Goal: Browse casually: Explore the website without a specific task or goal

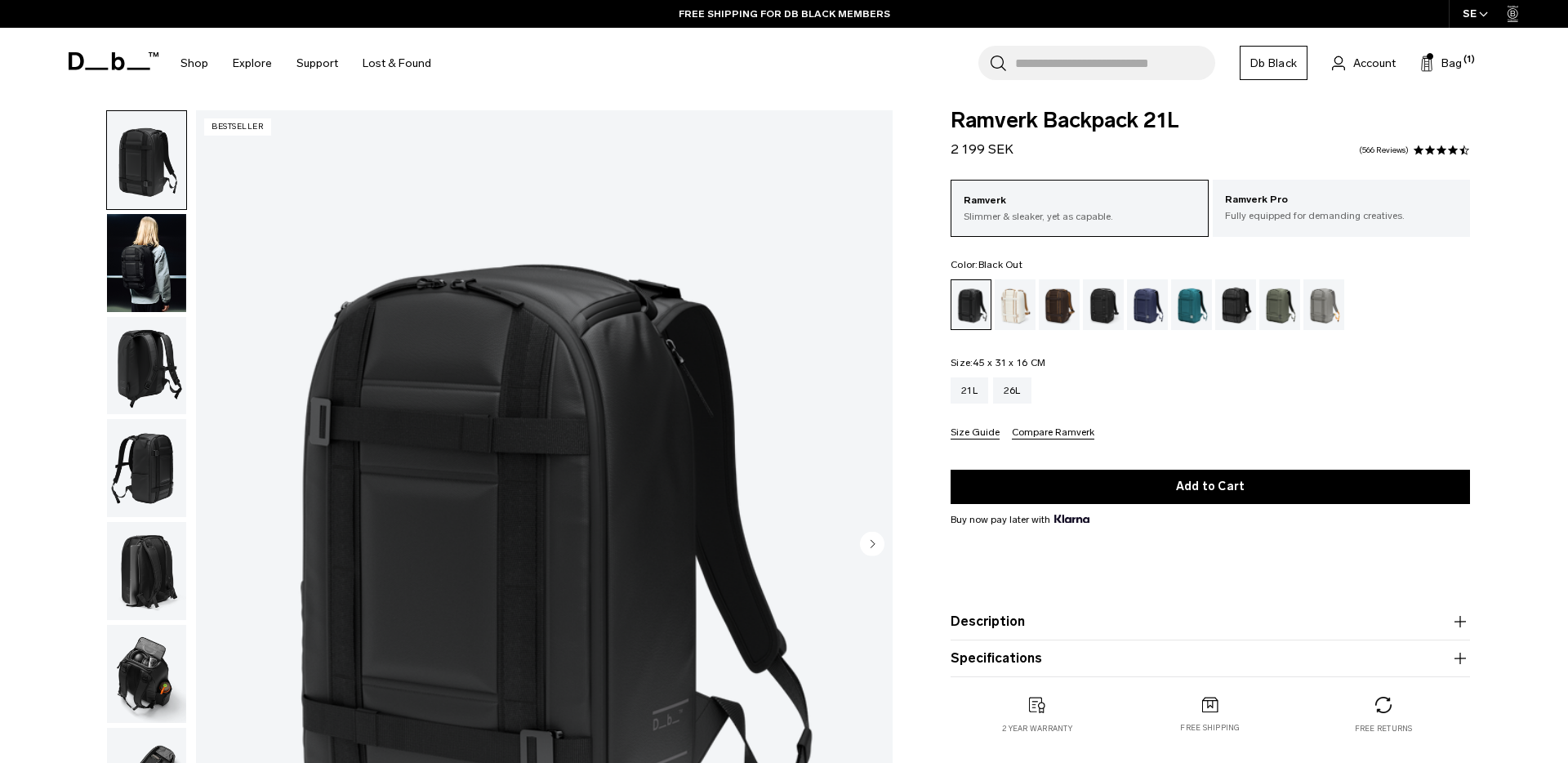
scroll to position [108, 0]
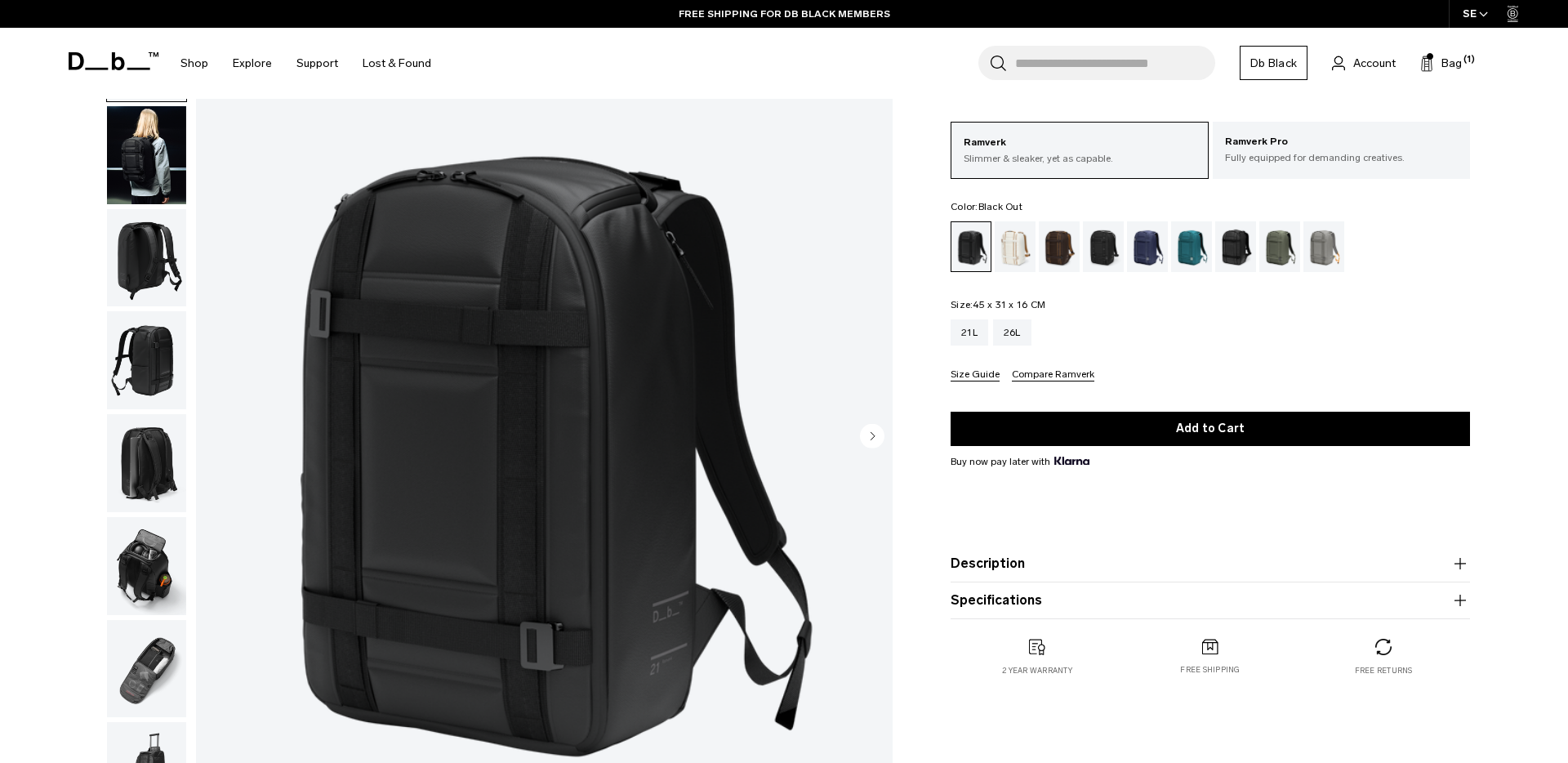
click at [155, 243] on img "button" at bounding box center [146, 257] width 79 height 98
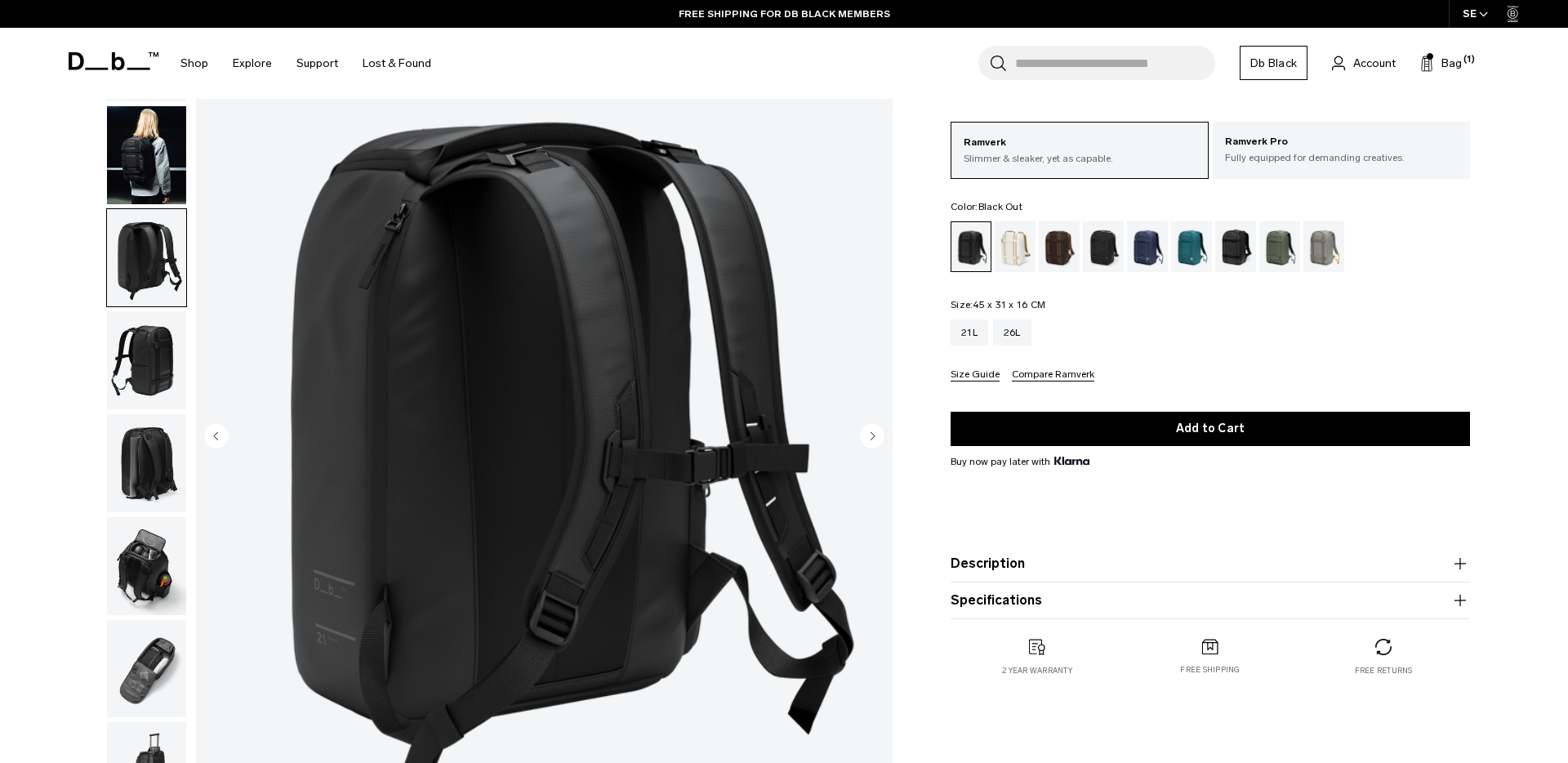
click at [126, 361] on img "button" at bounding box center [146, 360] width 79 height 98
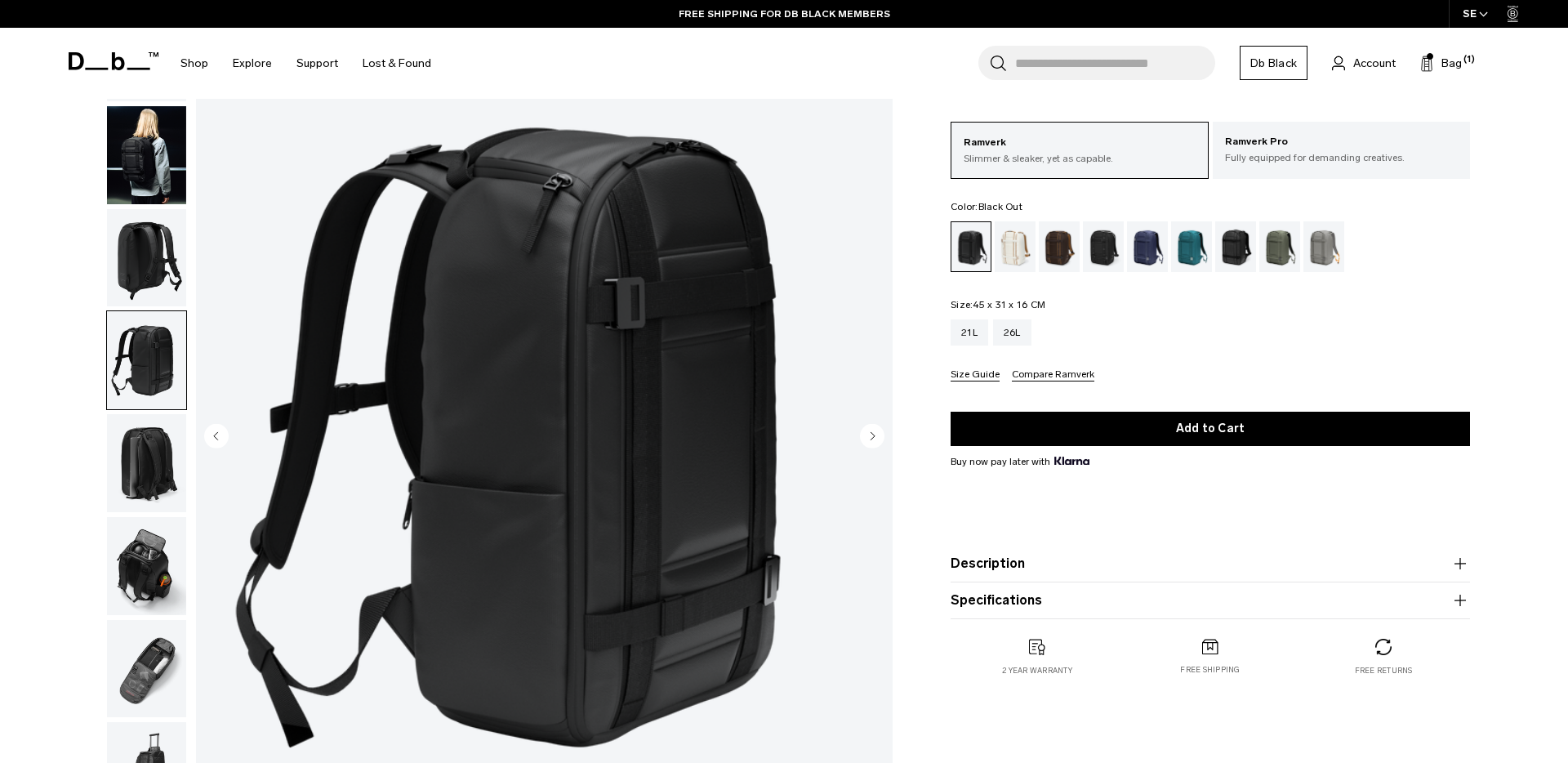
click at [168, 425] on img "button" at bounding box center [146, 462] width 79 height 98
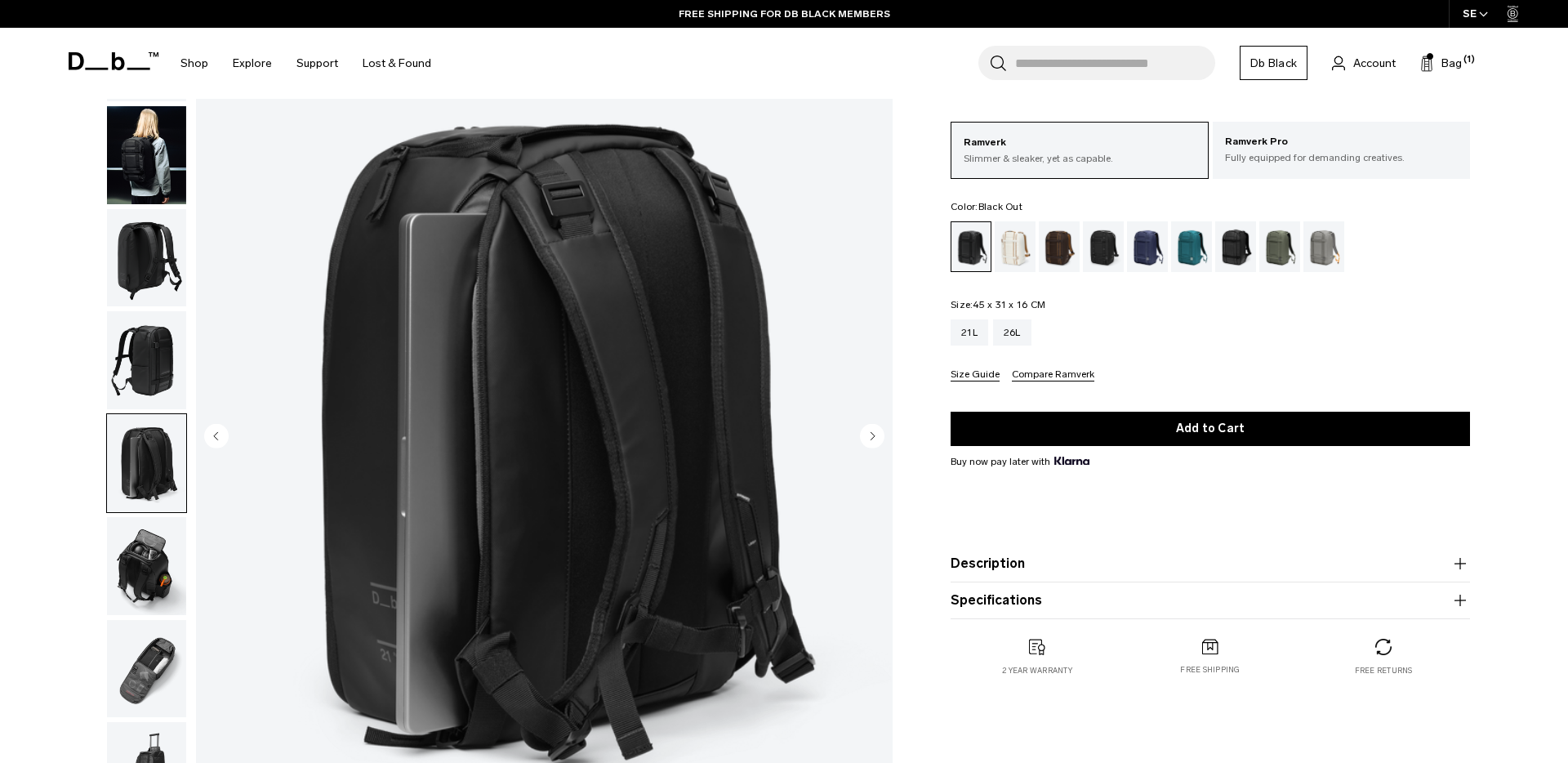
click at [133, 551] on img "button" at bounding box center [146, 565] width 79 height 98
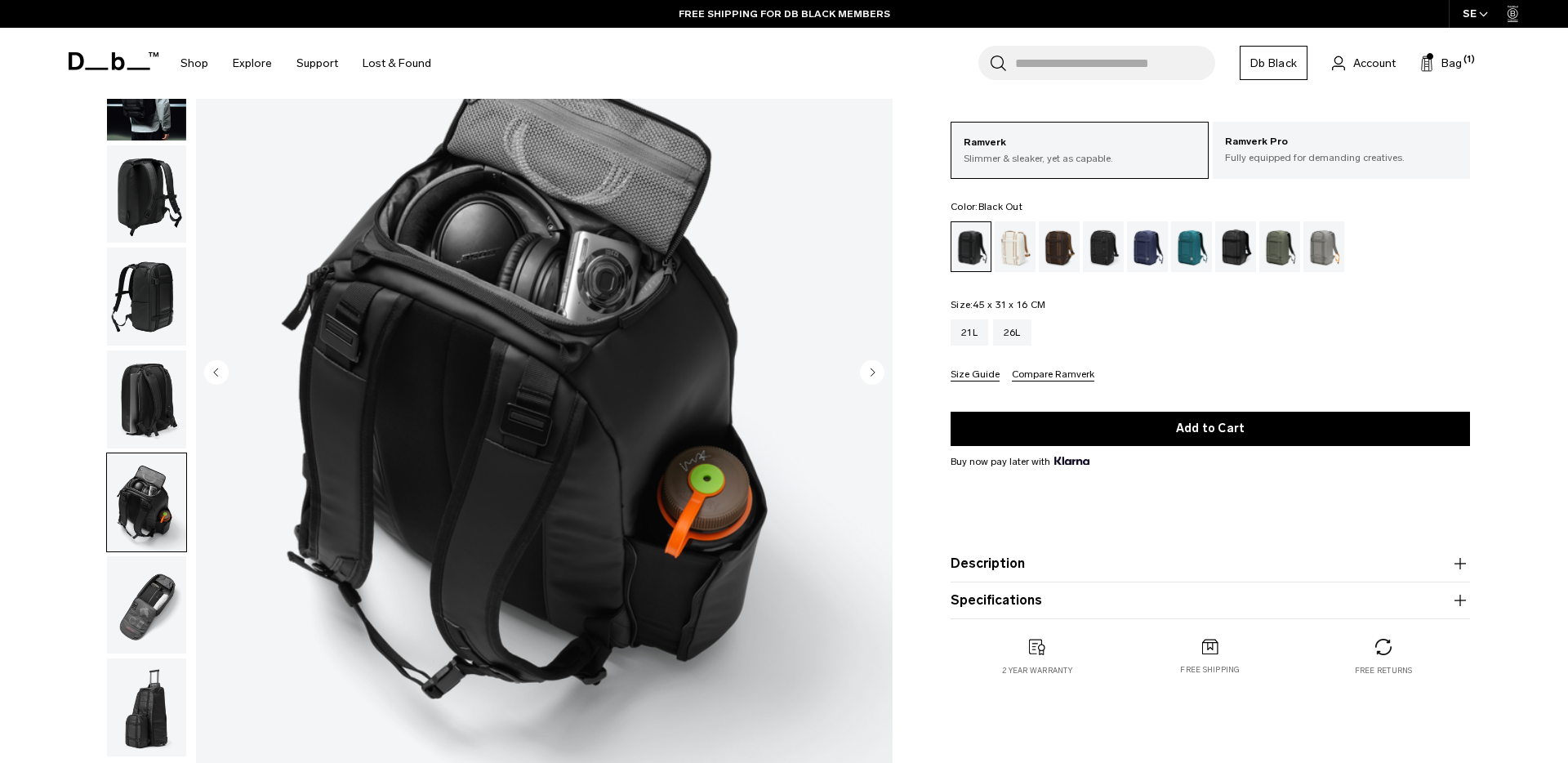
scroll to position [208, 0]
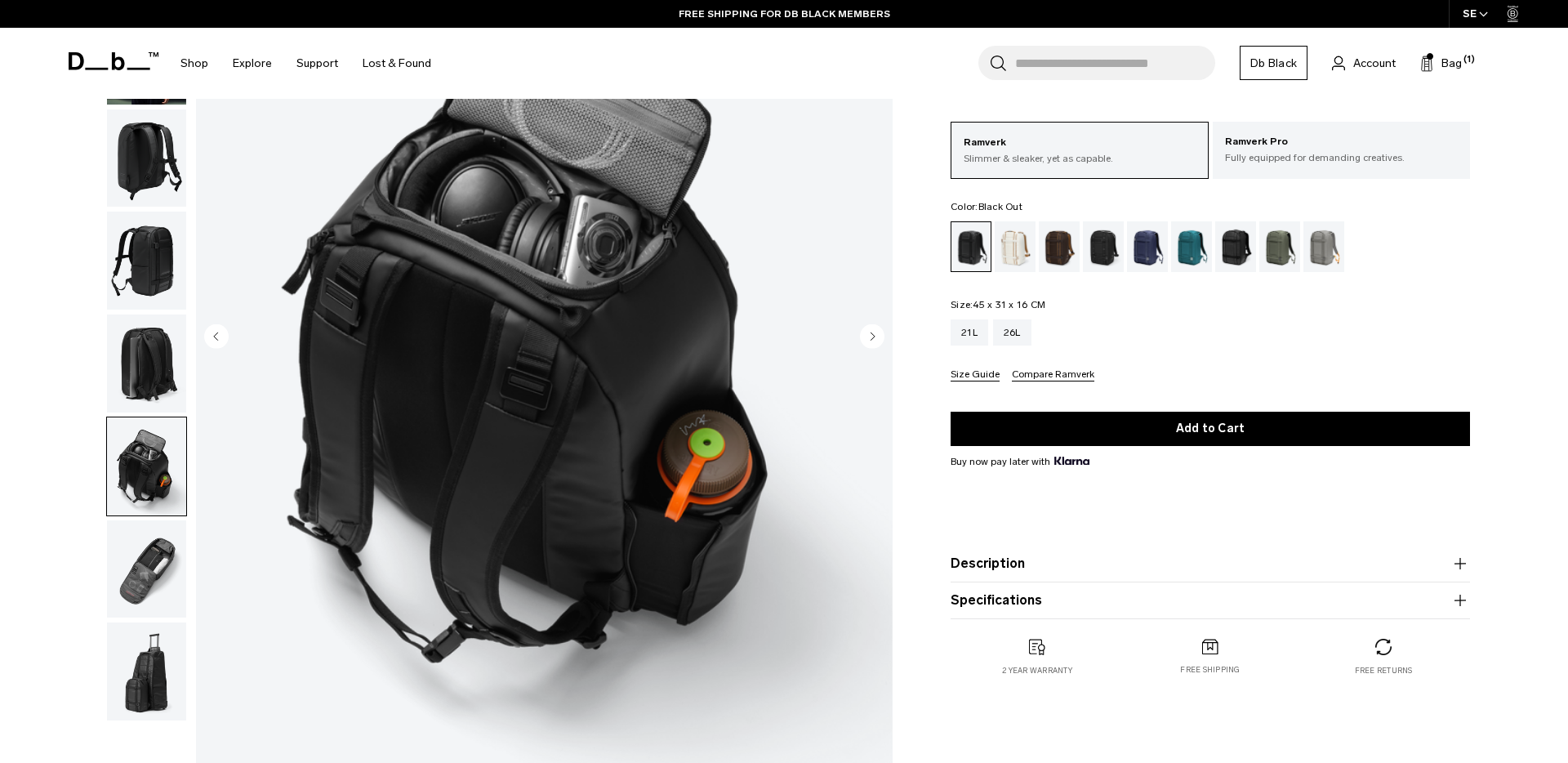
click at [141, 579] on img "button" at bounding box center [146, 569] width 79 height 98
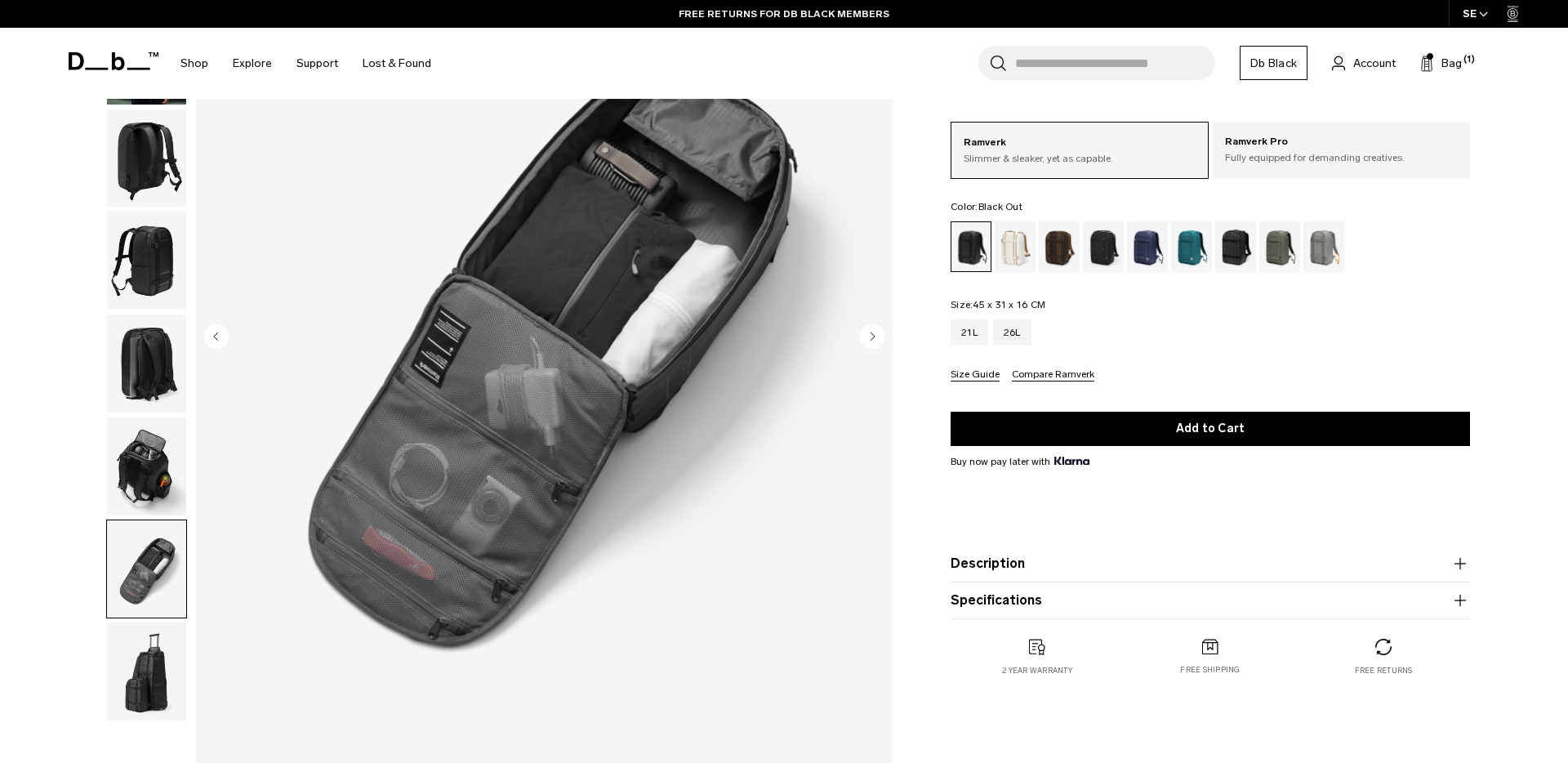
click at [157, 682] on img "button" at bounding box center [146, 671] width 79 height 98
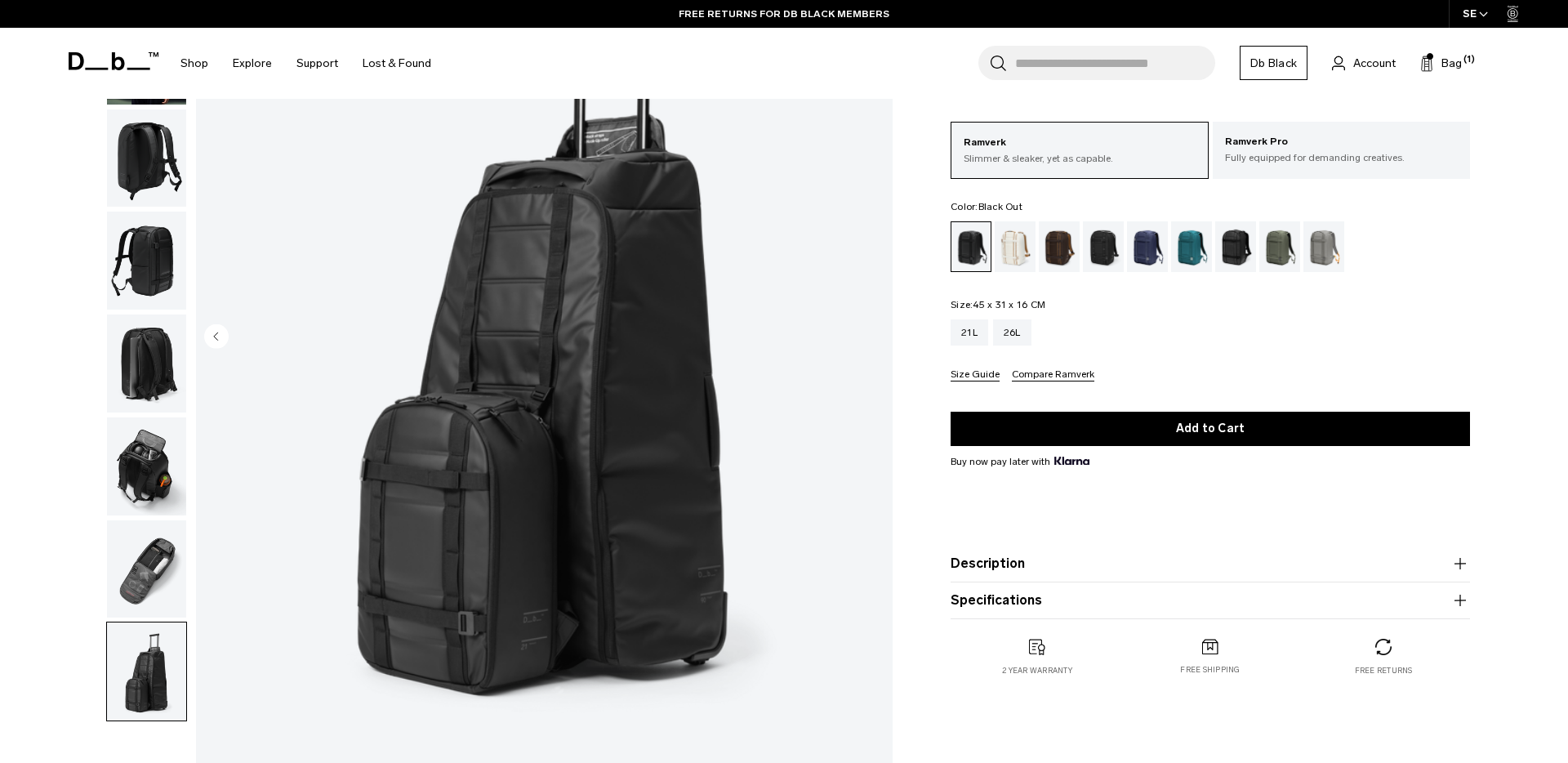
click at [155, 552] on img "button" at bounding box center [146, 569] width 79 height 98
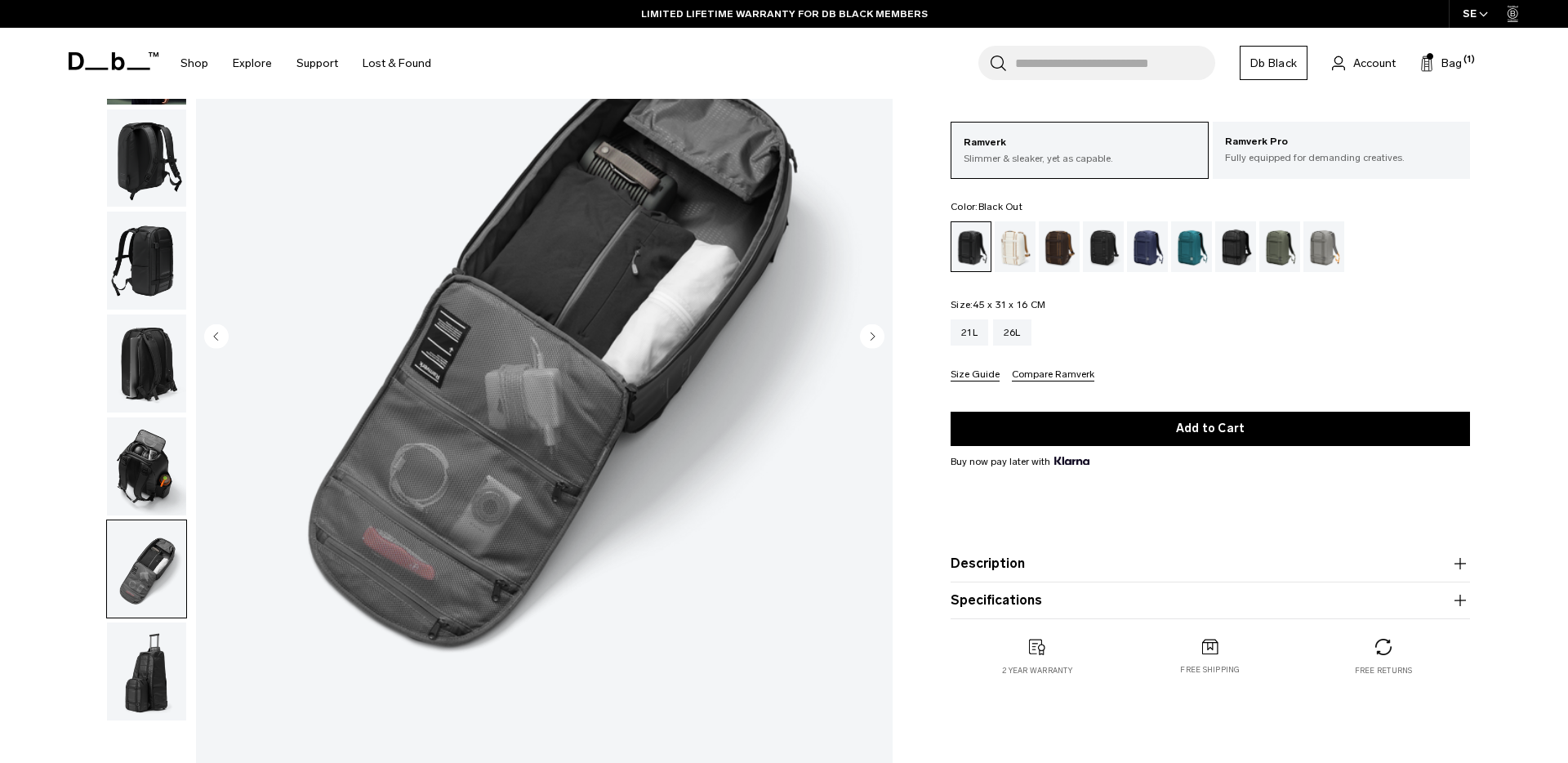
scroll to position [0, 0]
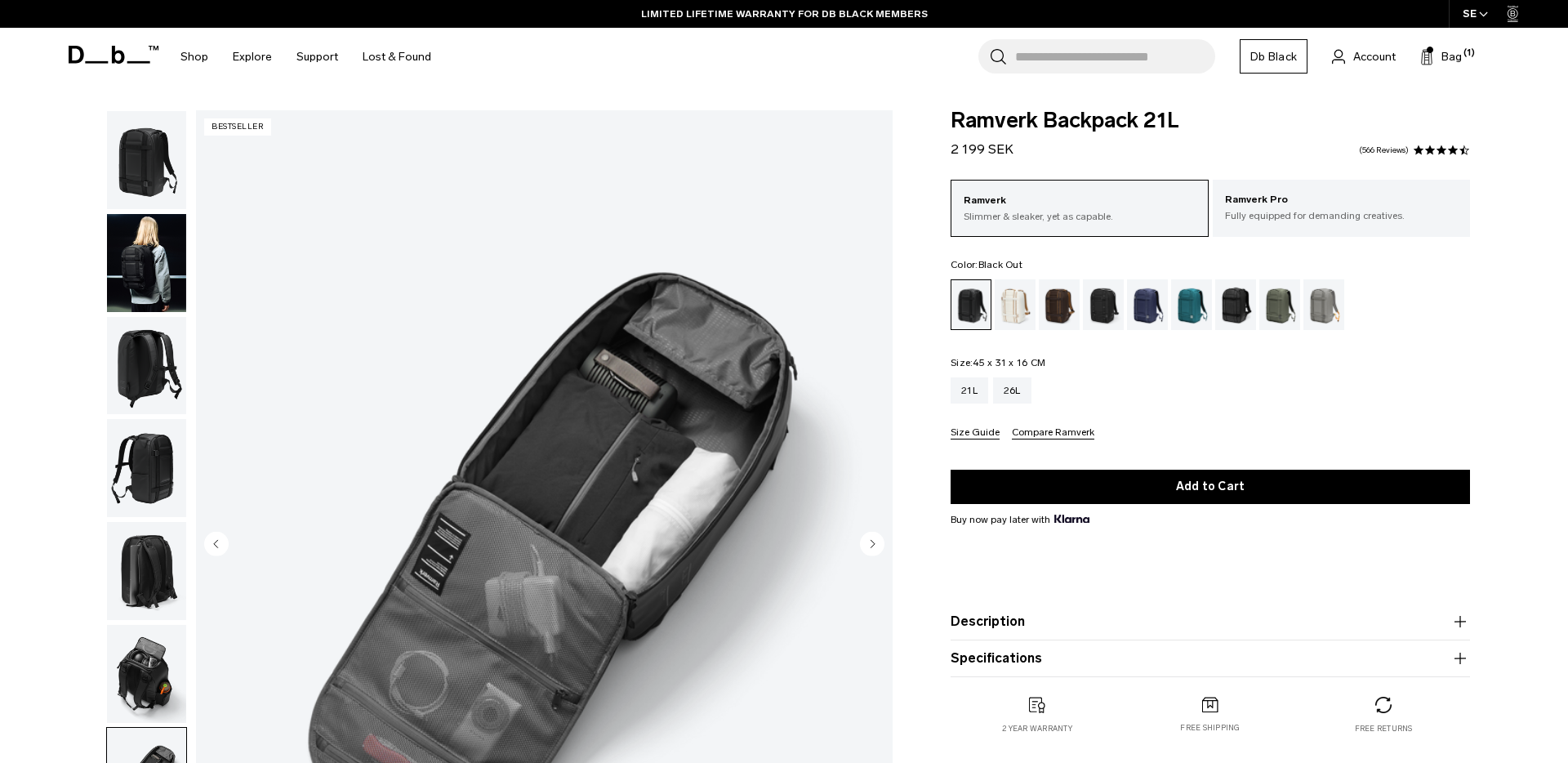
click at [153, 174] on img "button" at bounding box center [146, 160] width 79 height 98
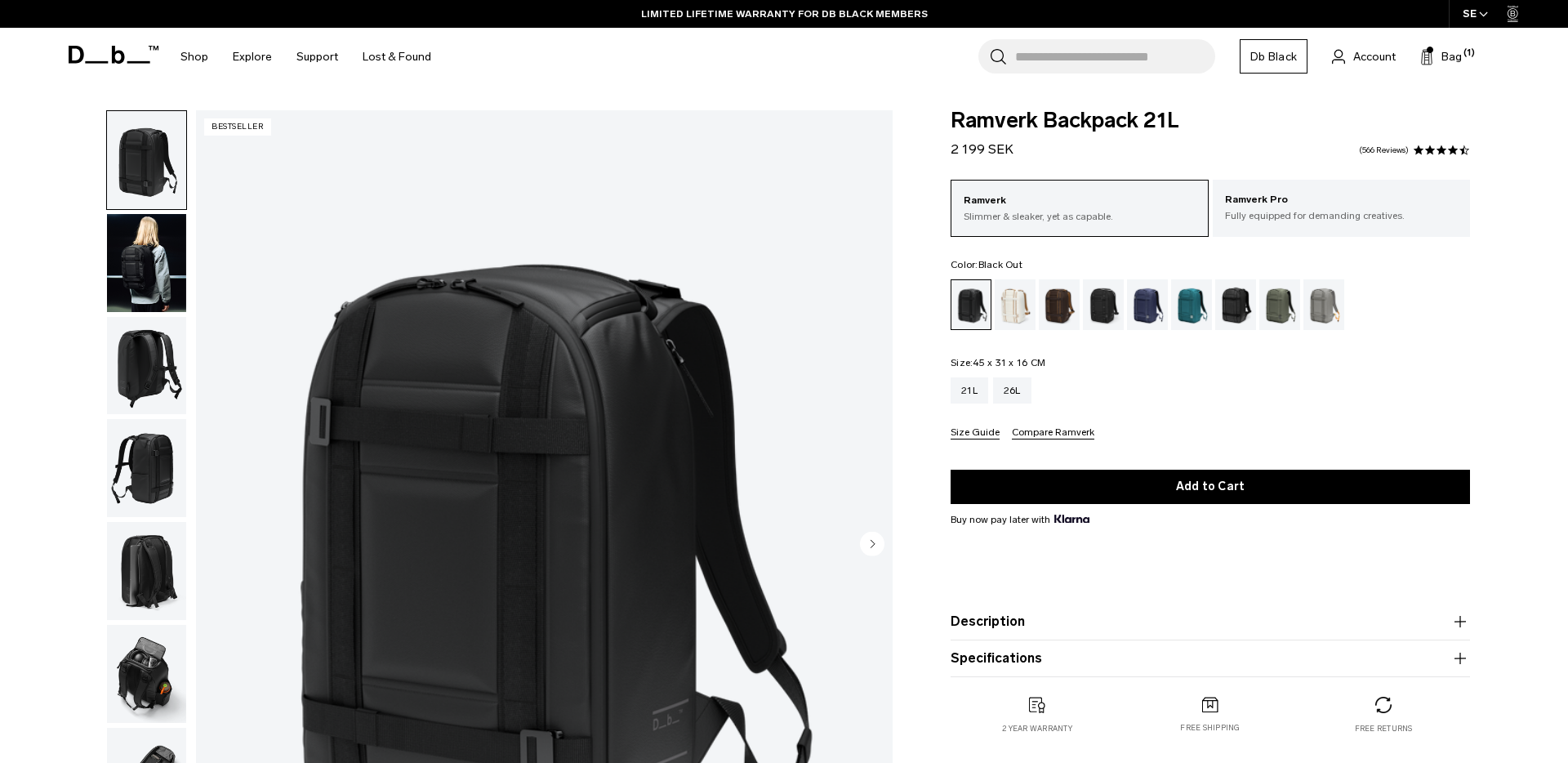
click at [165, 261] on img "button" at bounding box center [146, 263] width 79 height 98
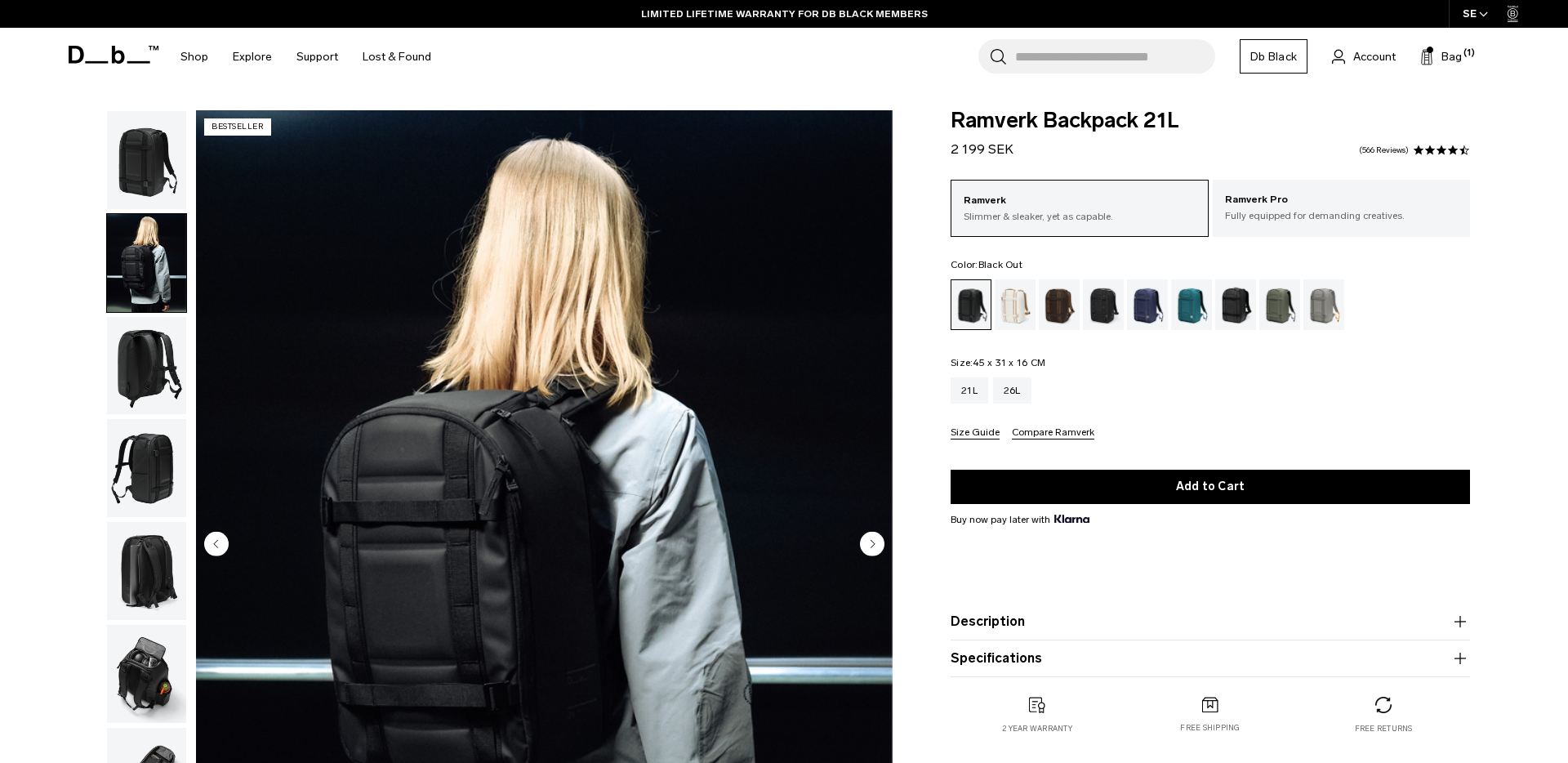
click at [138, 170] on img "button" at bounding box center [146, 160] width 79 height 98
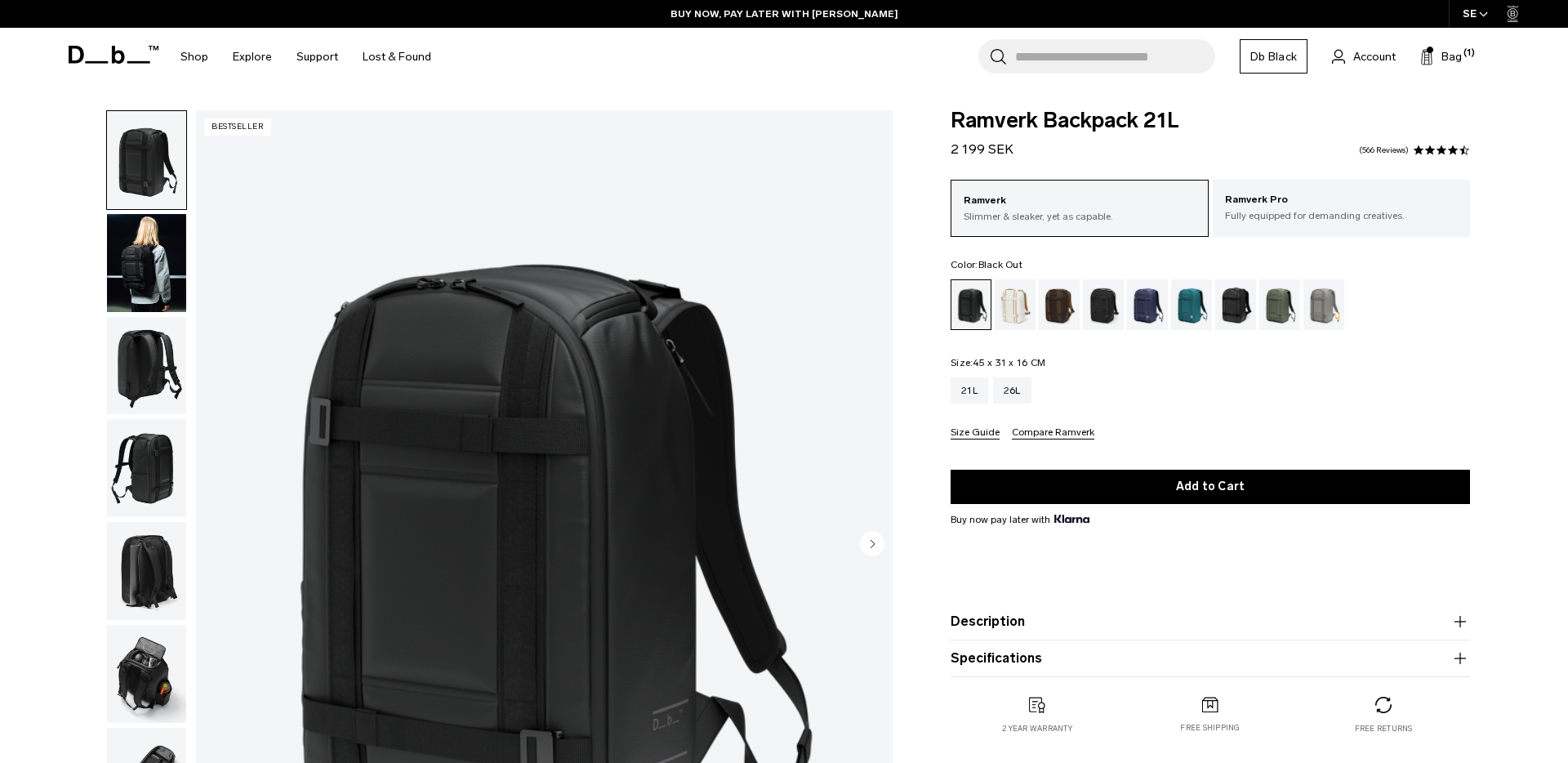
click at [146, 275] on img "button" at bounding box center [146, 263] width 79 height 98
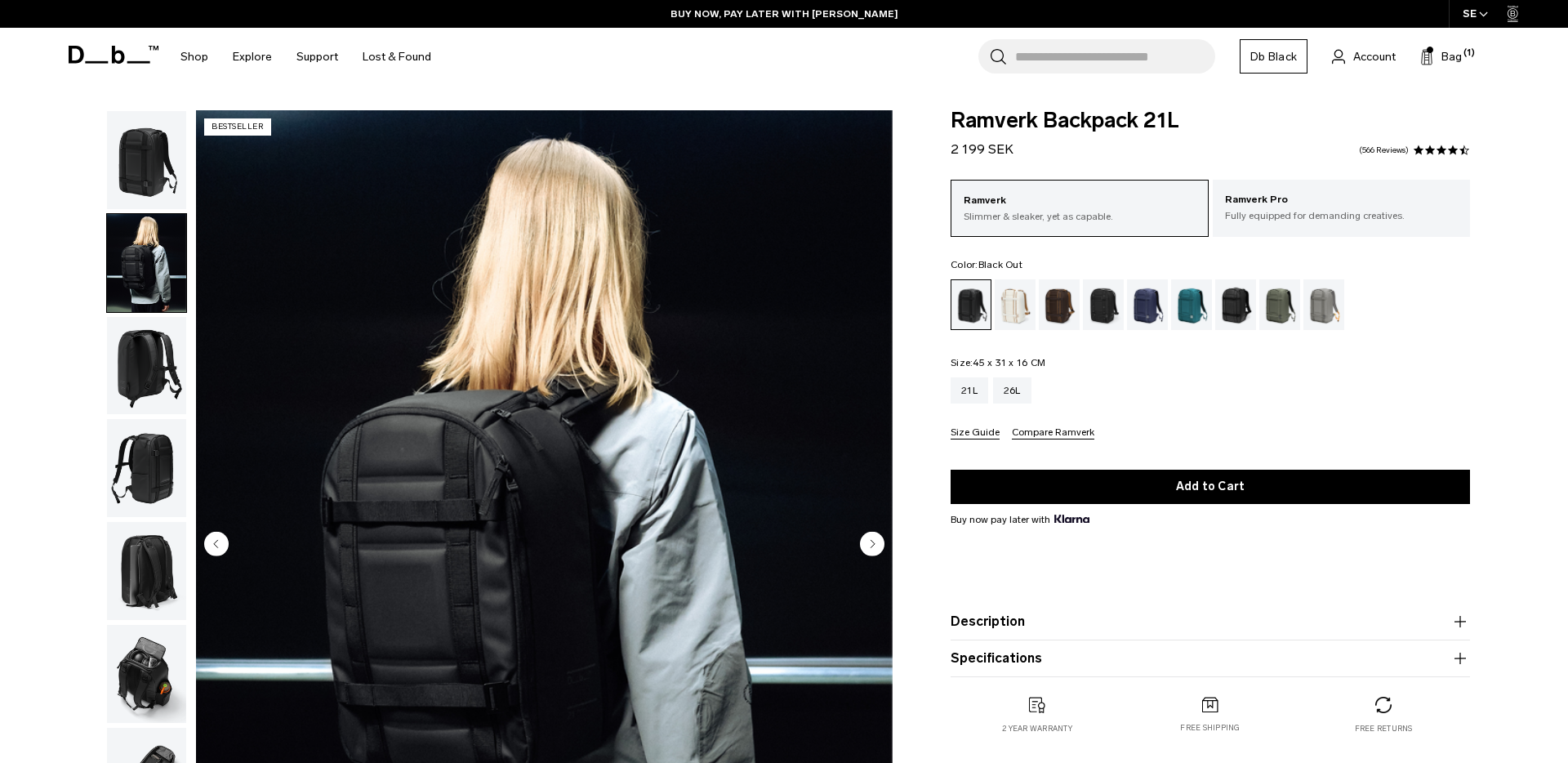
click at [125, 362] on img "button" at bounding box center [146, 366] width 79 height 98
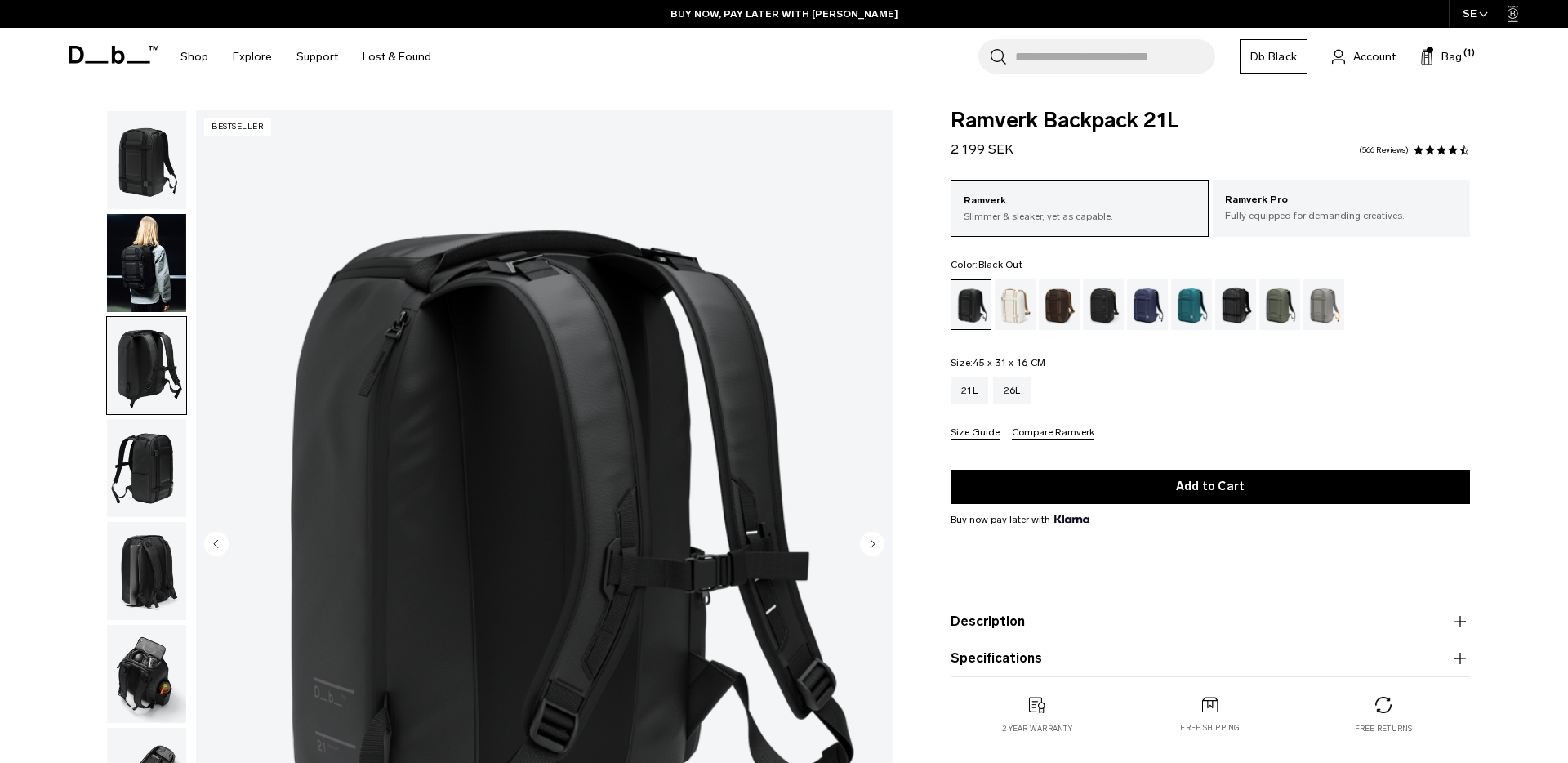
click at [147, 228] on img "button" at bounding box center [146, 263] width 79 height 98
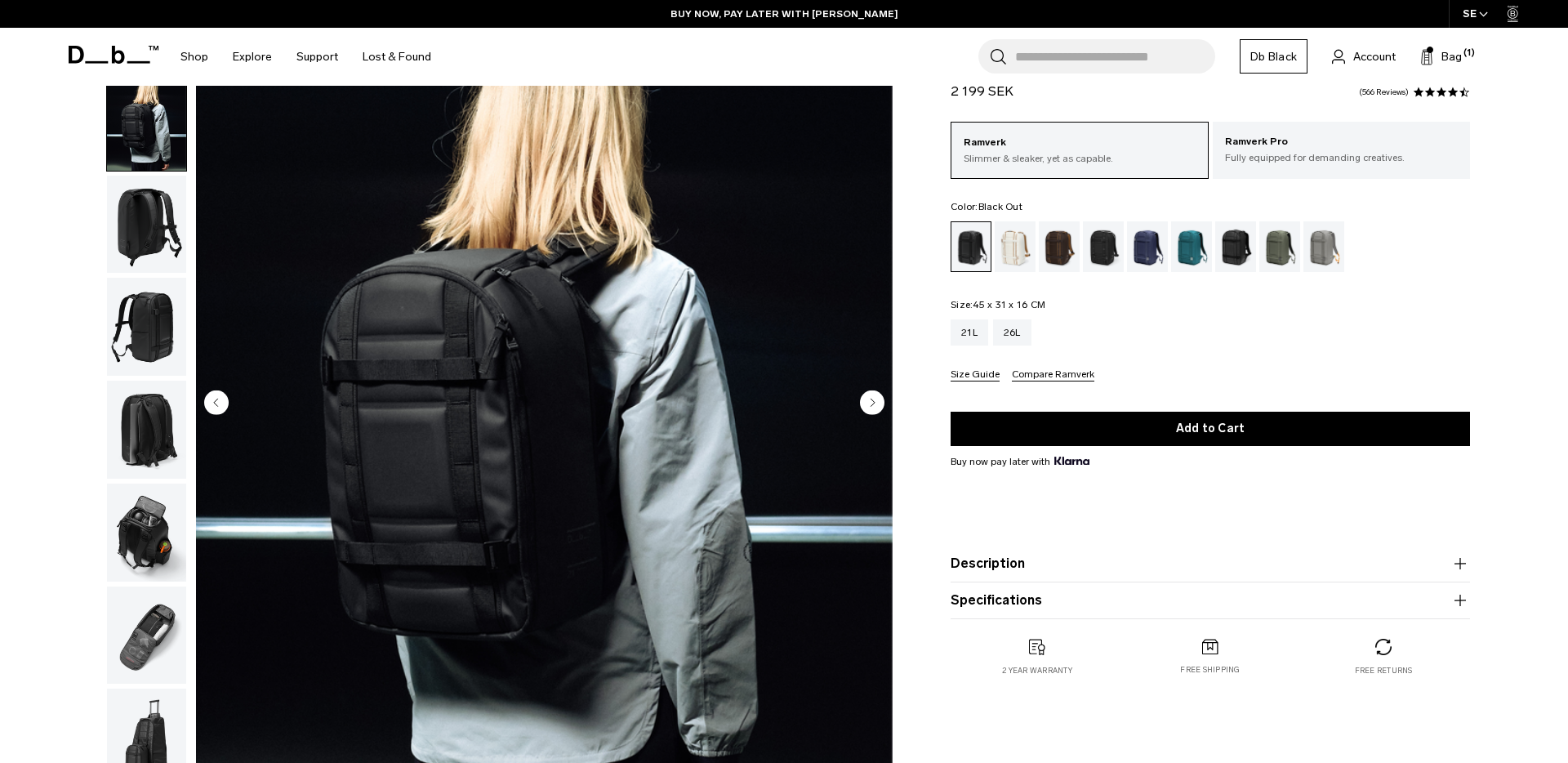
scroll to position [157, 0]
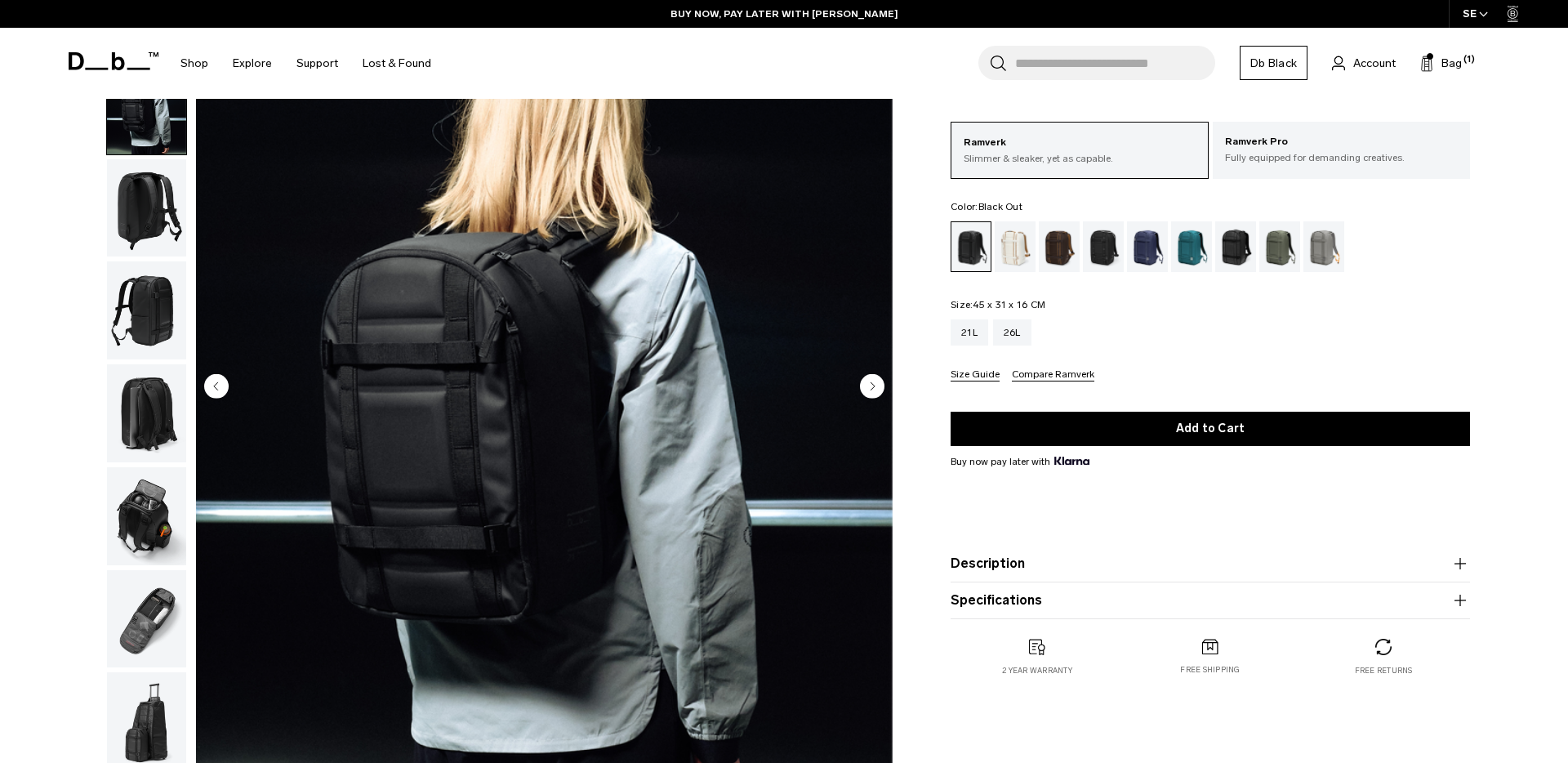
click at [147, 225] on img "button" at bounding box center [146, 208] width 79 height 98
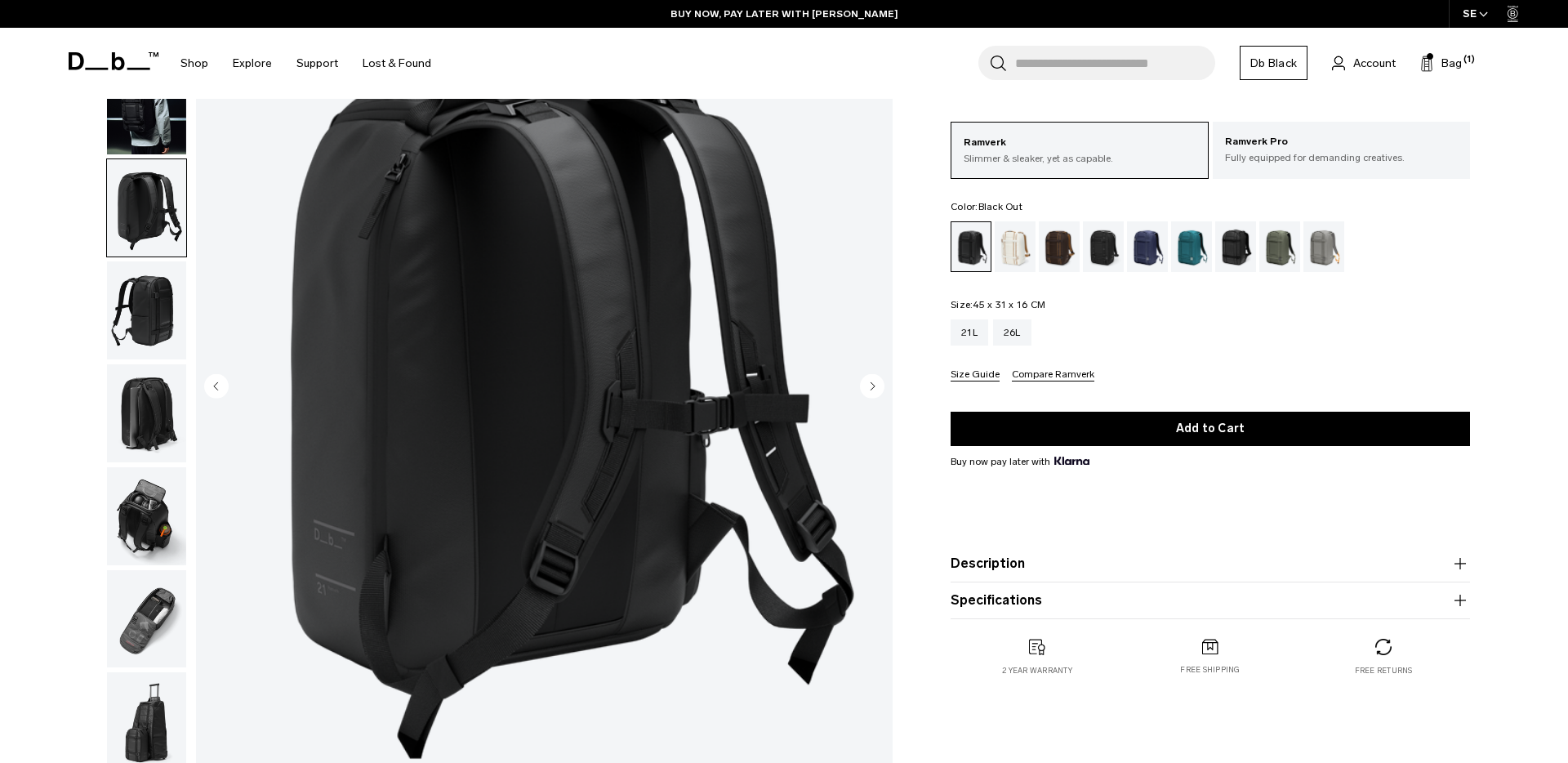
click at [147, 326] on img "button" at bounding box center [146, 310] width 79 height 98
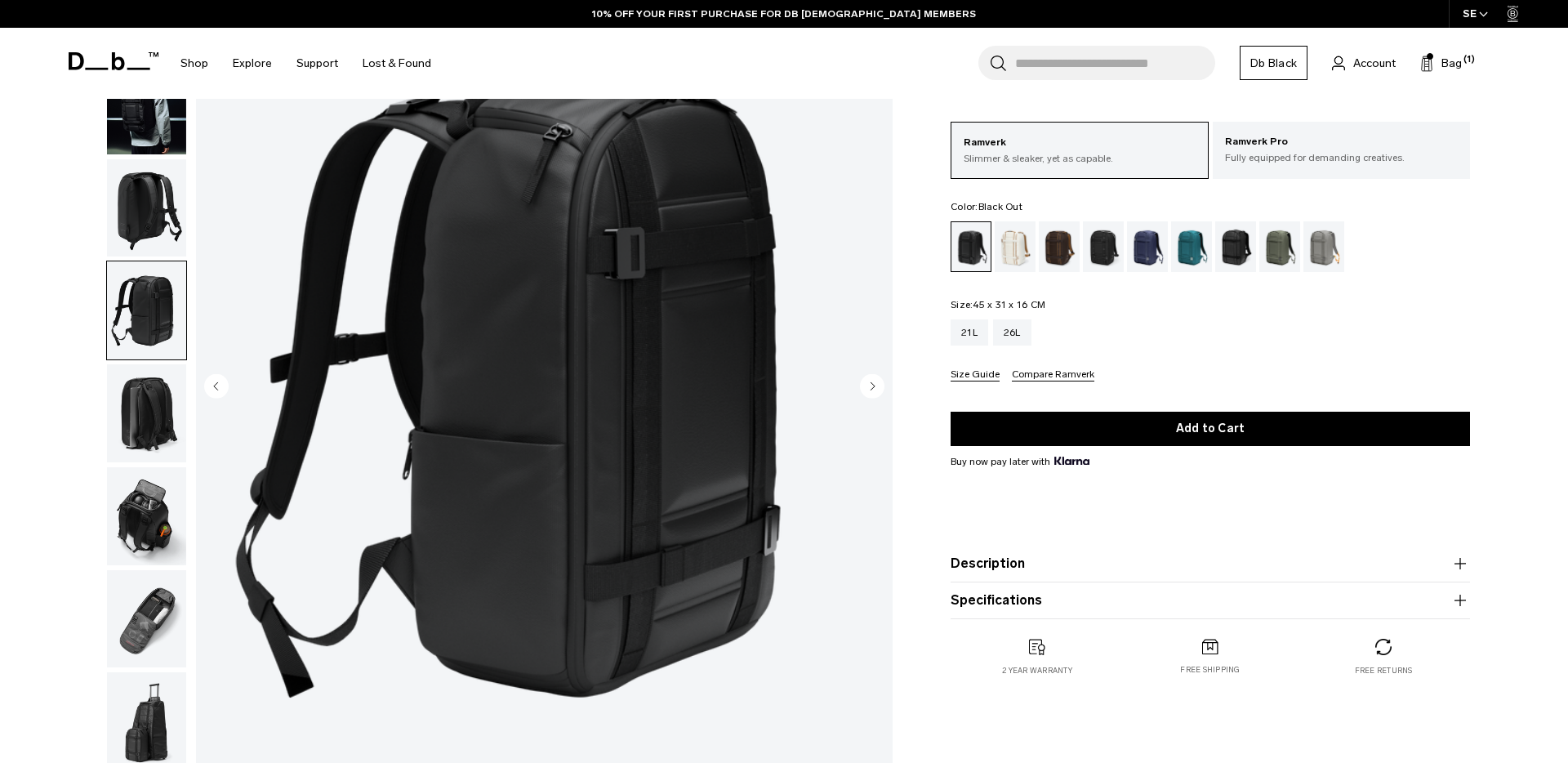
click at [154, 404] on img "button" at bounding box center [146, 413] width 79 height 98
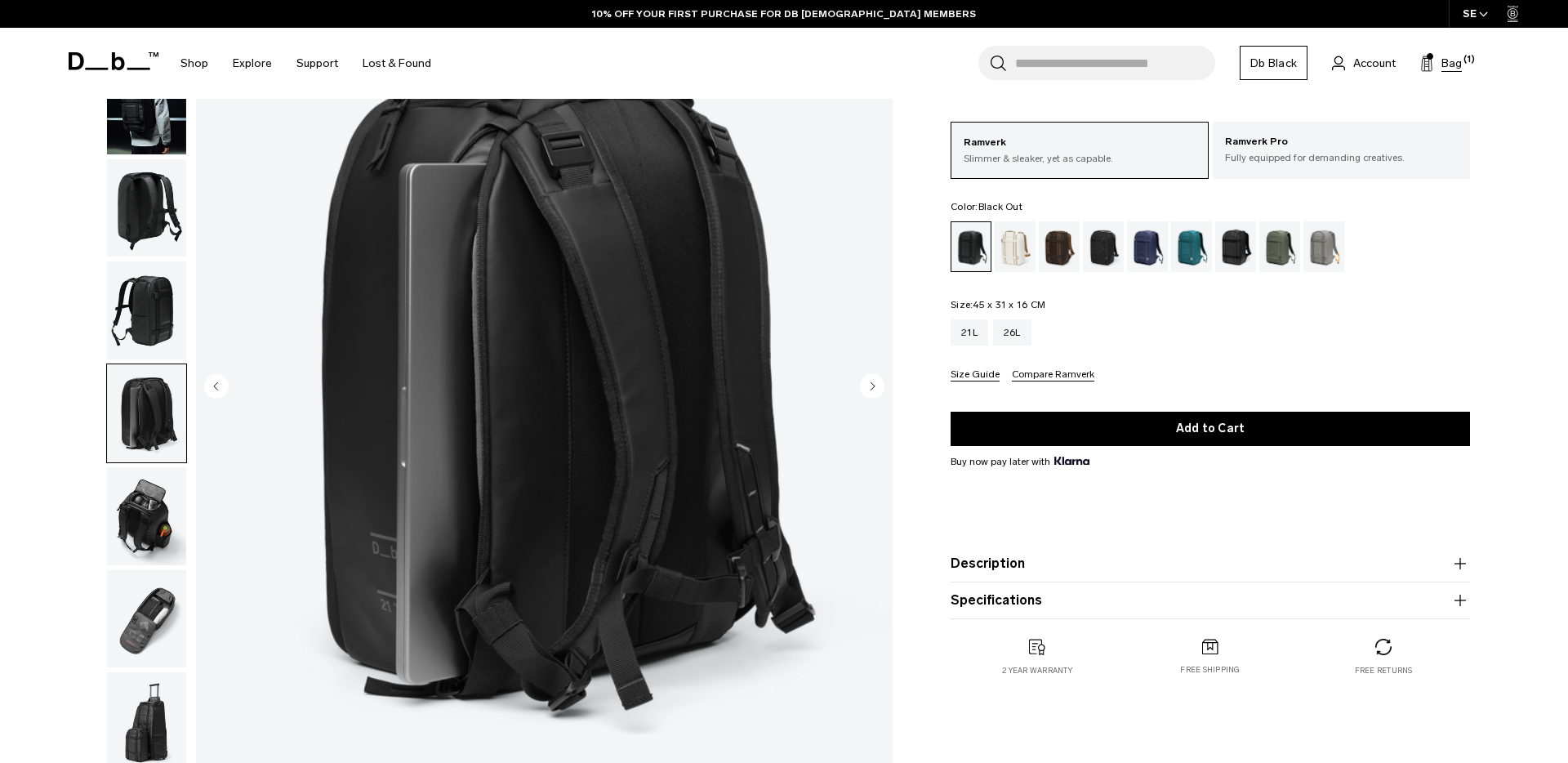
click at [1455, 63] on span "Bag" at bounding box center [1451, 63] width 20 height 17
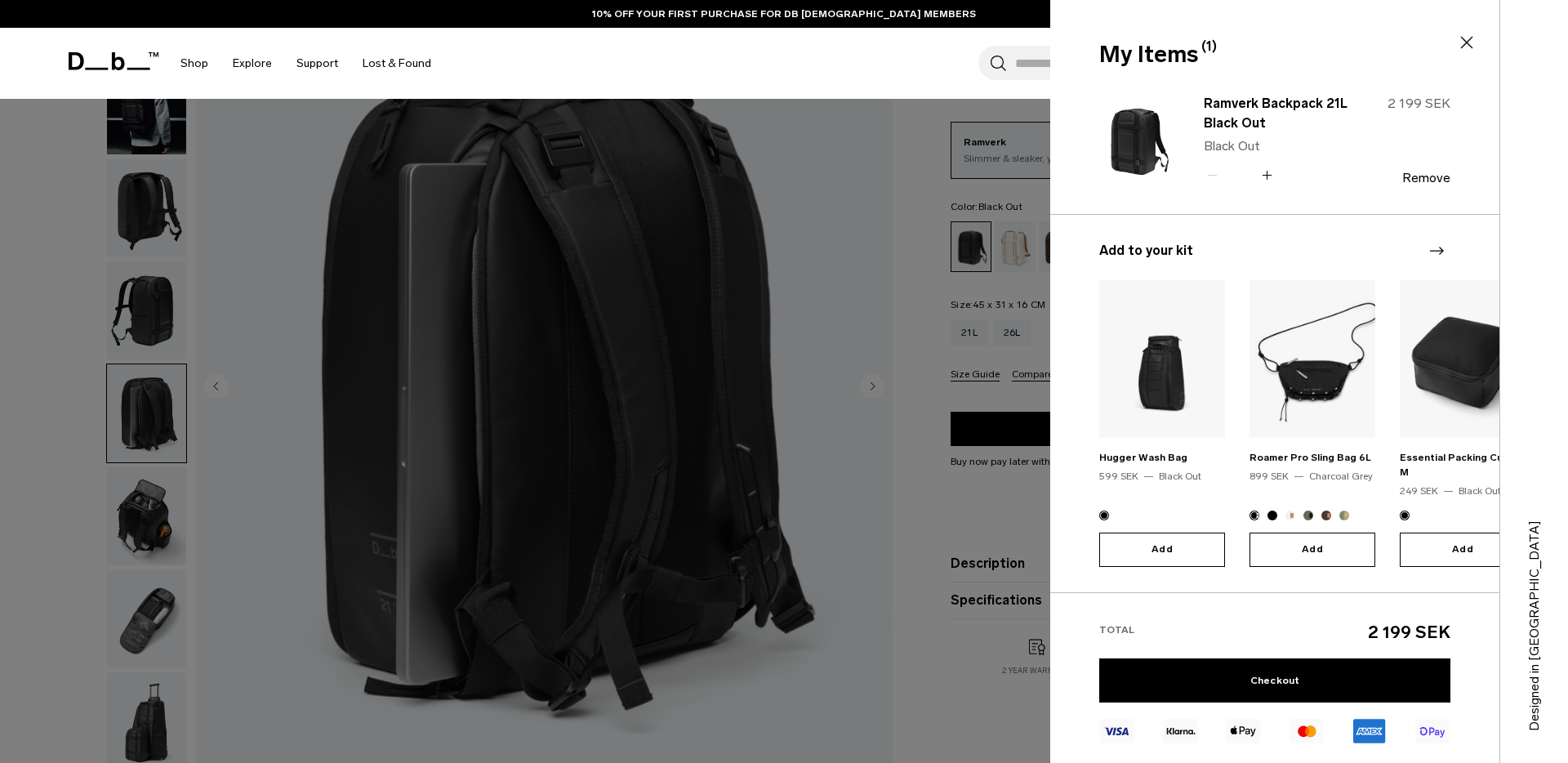
click at [1460, 45] on icon at bounding box center [1466, 42] width 19 height 19
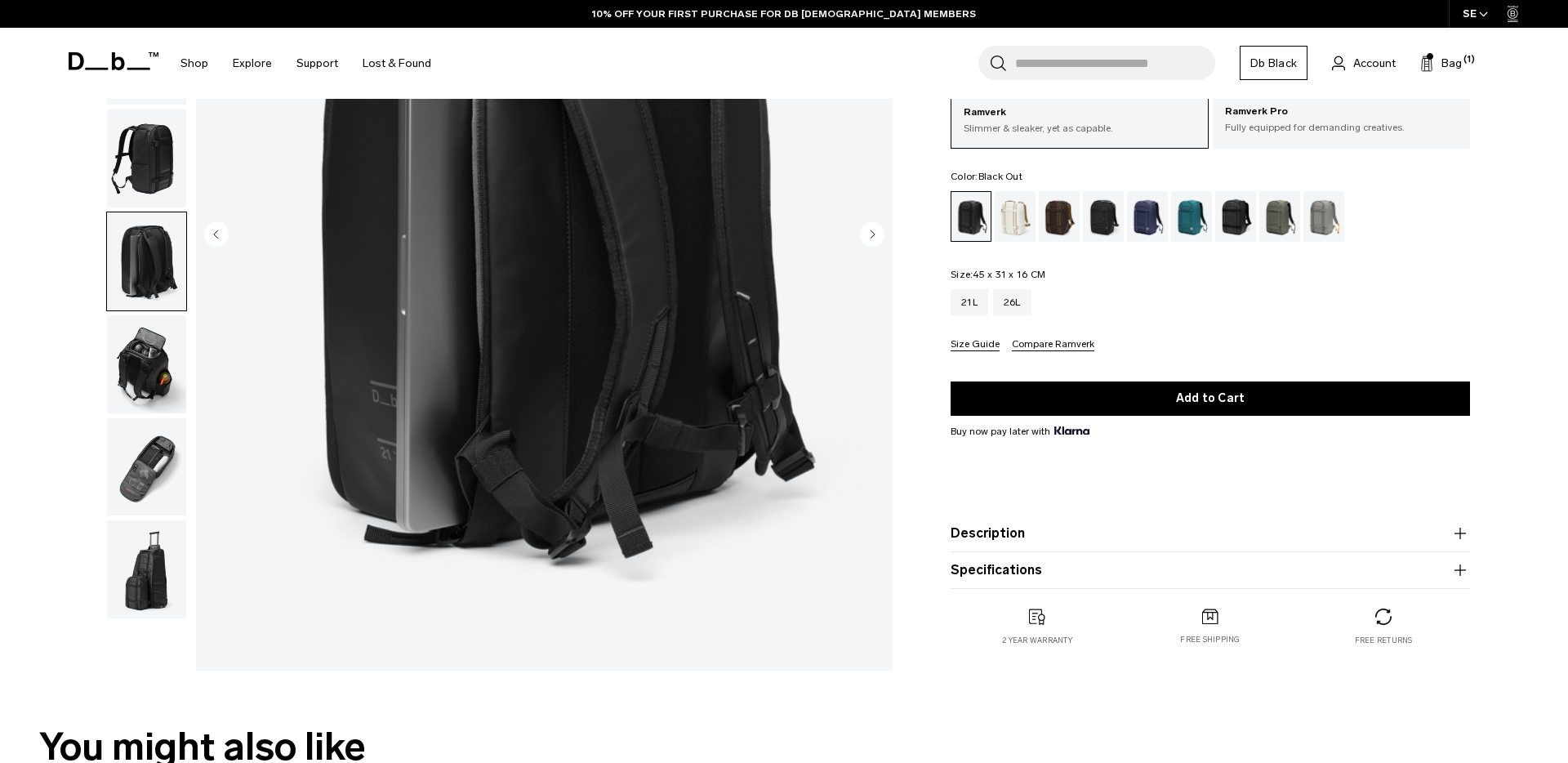
scroll to position [312, 0]
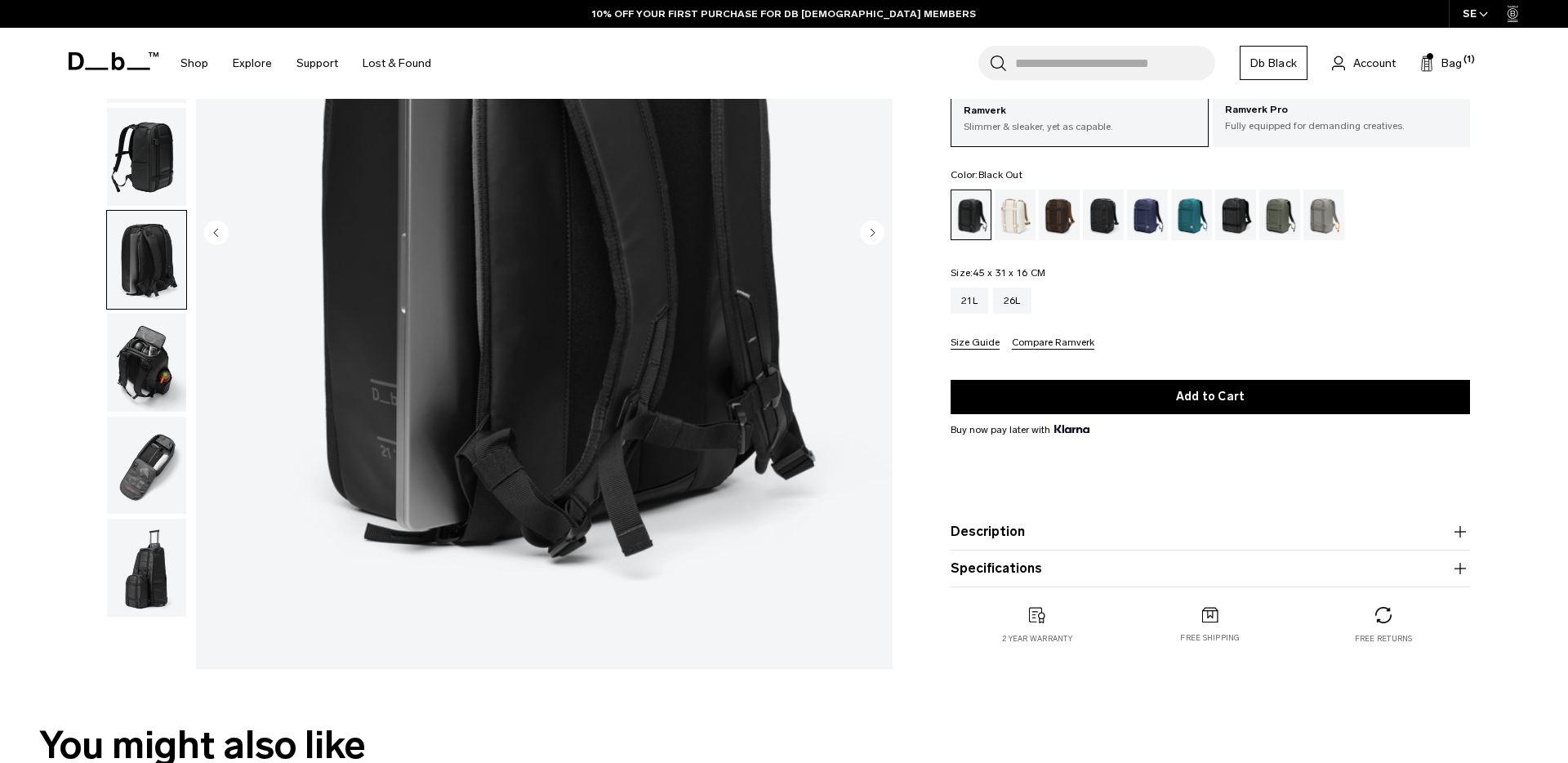
click at [155, 340] on img "button" at bounding box center [146, 362] width 79 height 98
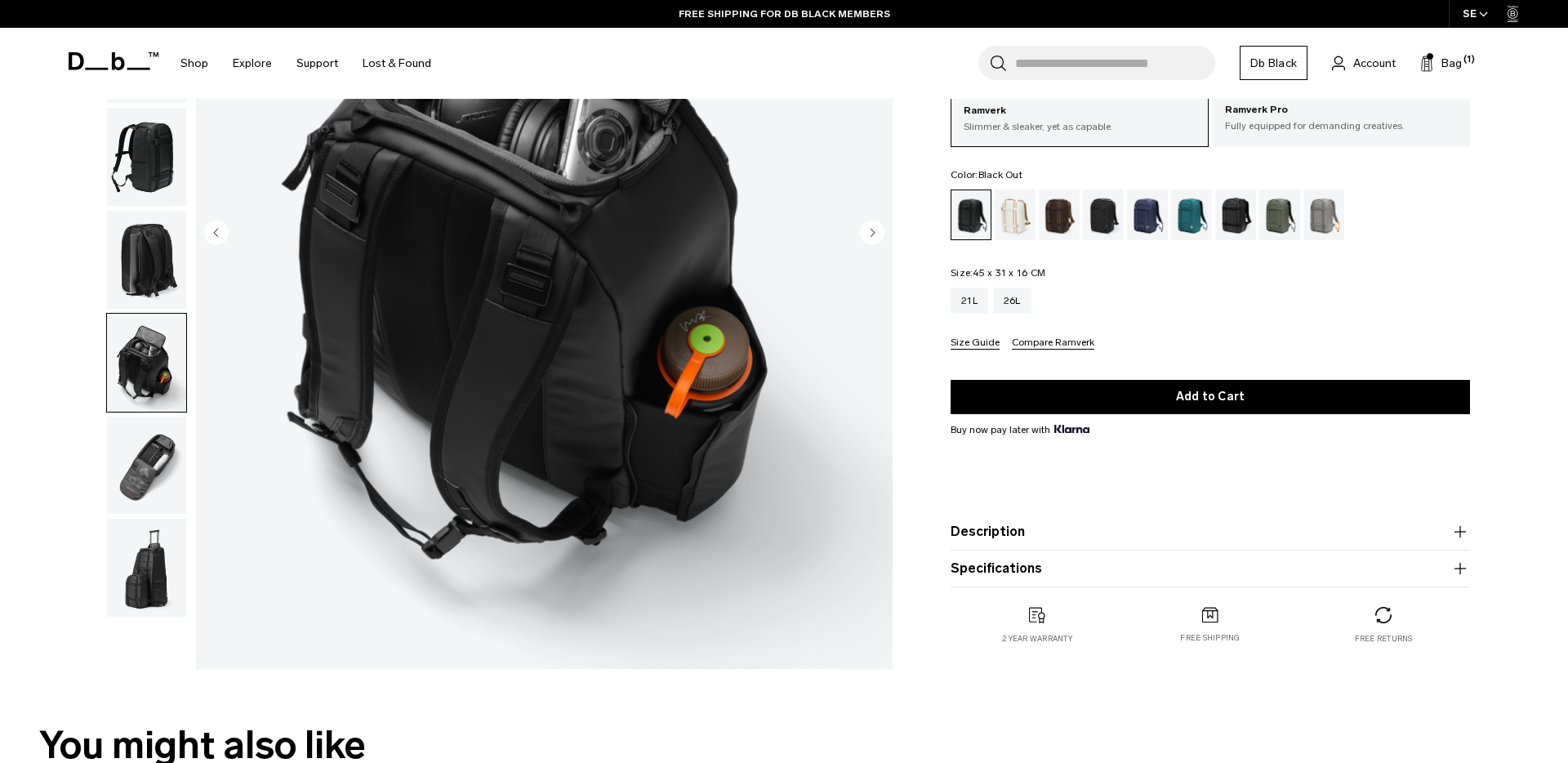
click at [157, 562] on img "button" at bounding box center [146, 567] width 79 height 98
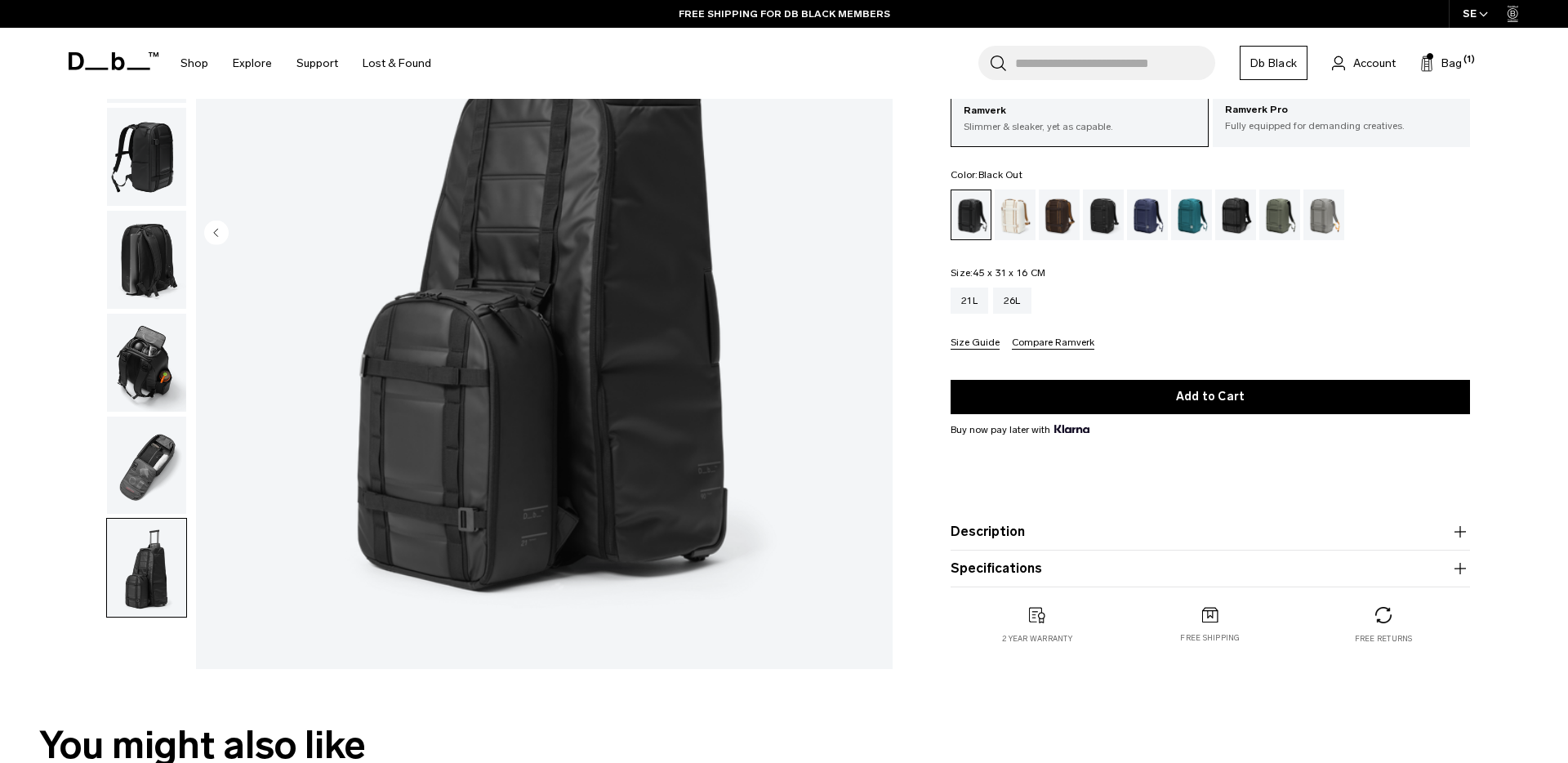
click at [157, 459] on img "button" at bounding box center [146, 465] width 79 height 98
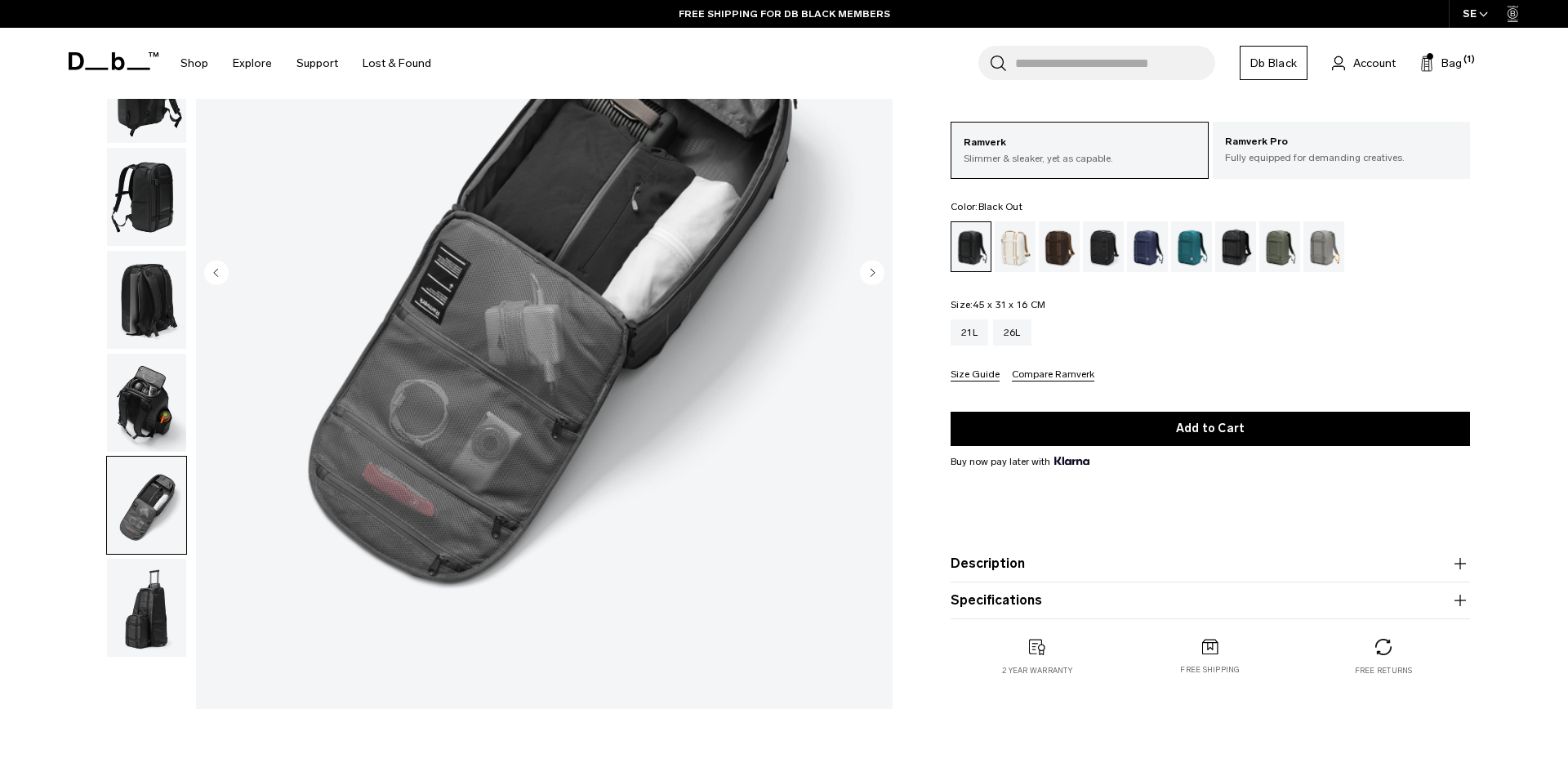
scroll to position [242, 0]
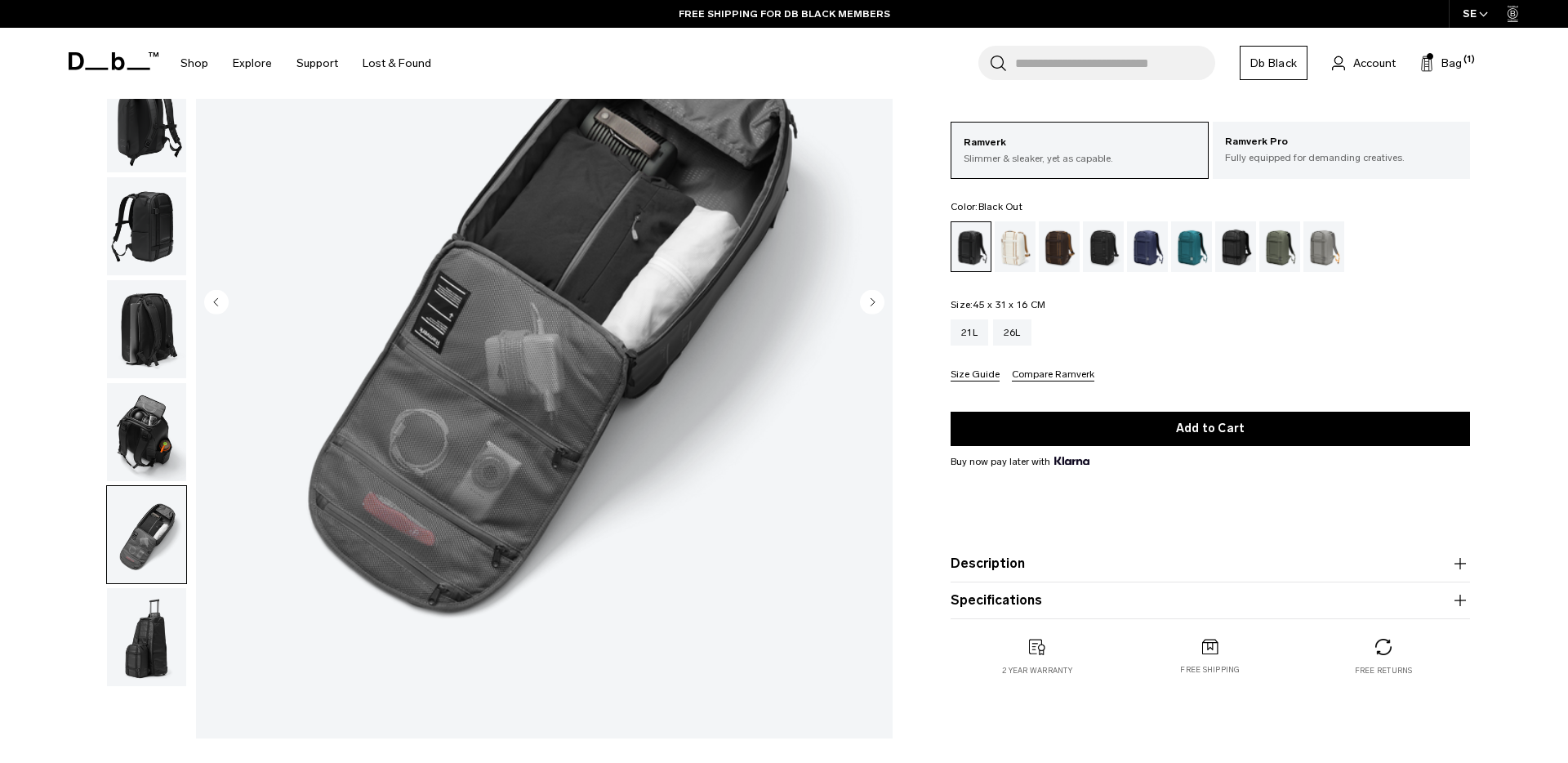
click at [155, 216] on img "button" at bounding box center [146, 226] width 79 height 98
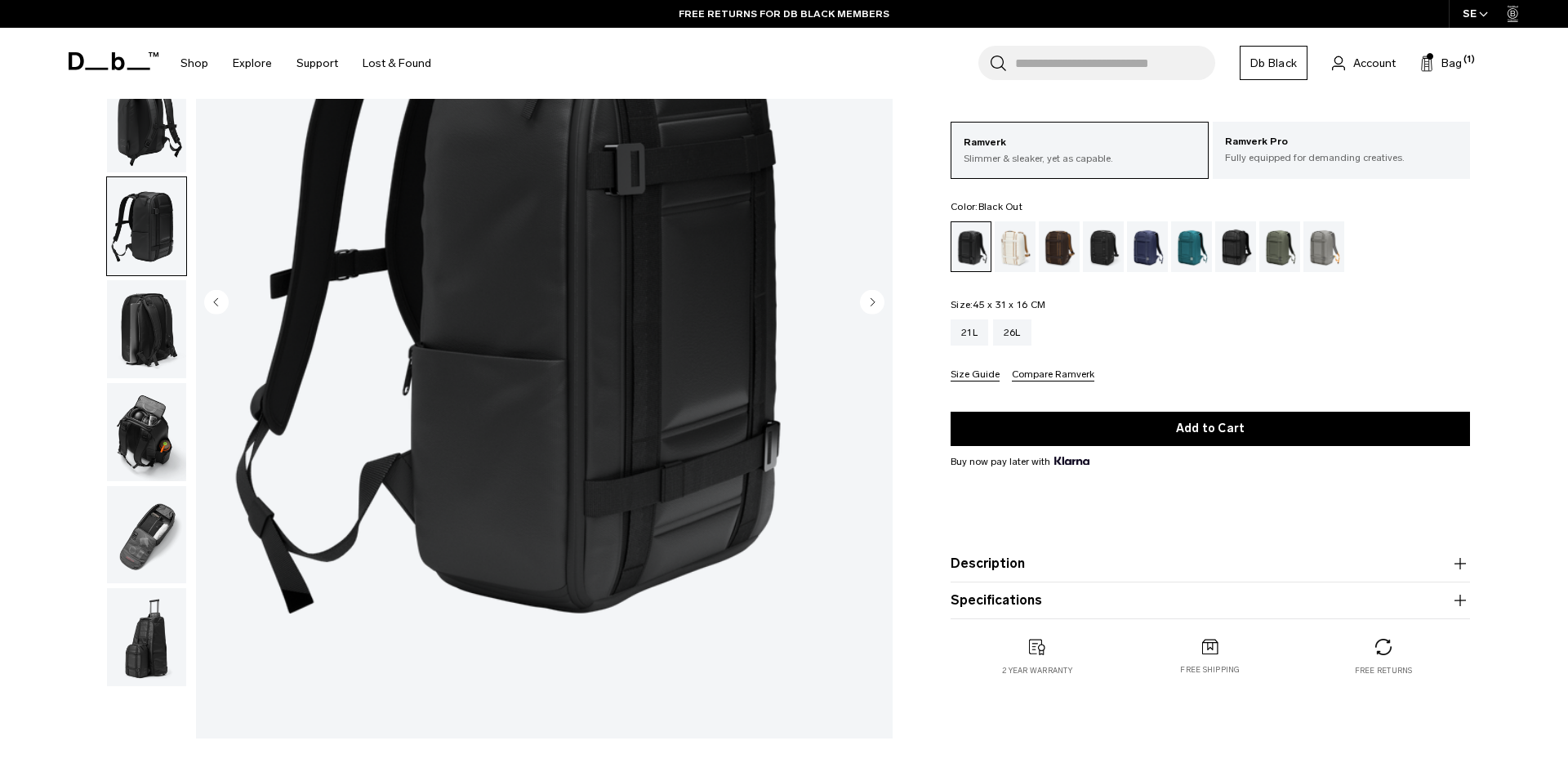
click at [1461, 53] on div "Search for Bags, Luggage... Search Close Trending Products All Products Hugger …" at bounding box center [974, 63] width 1062 height 71
click at [1453, 63] on span "Bag" at bounding box center [1451, 63] width 20 height 17
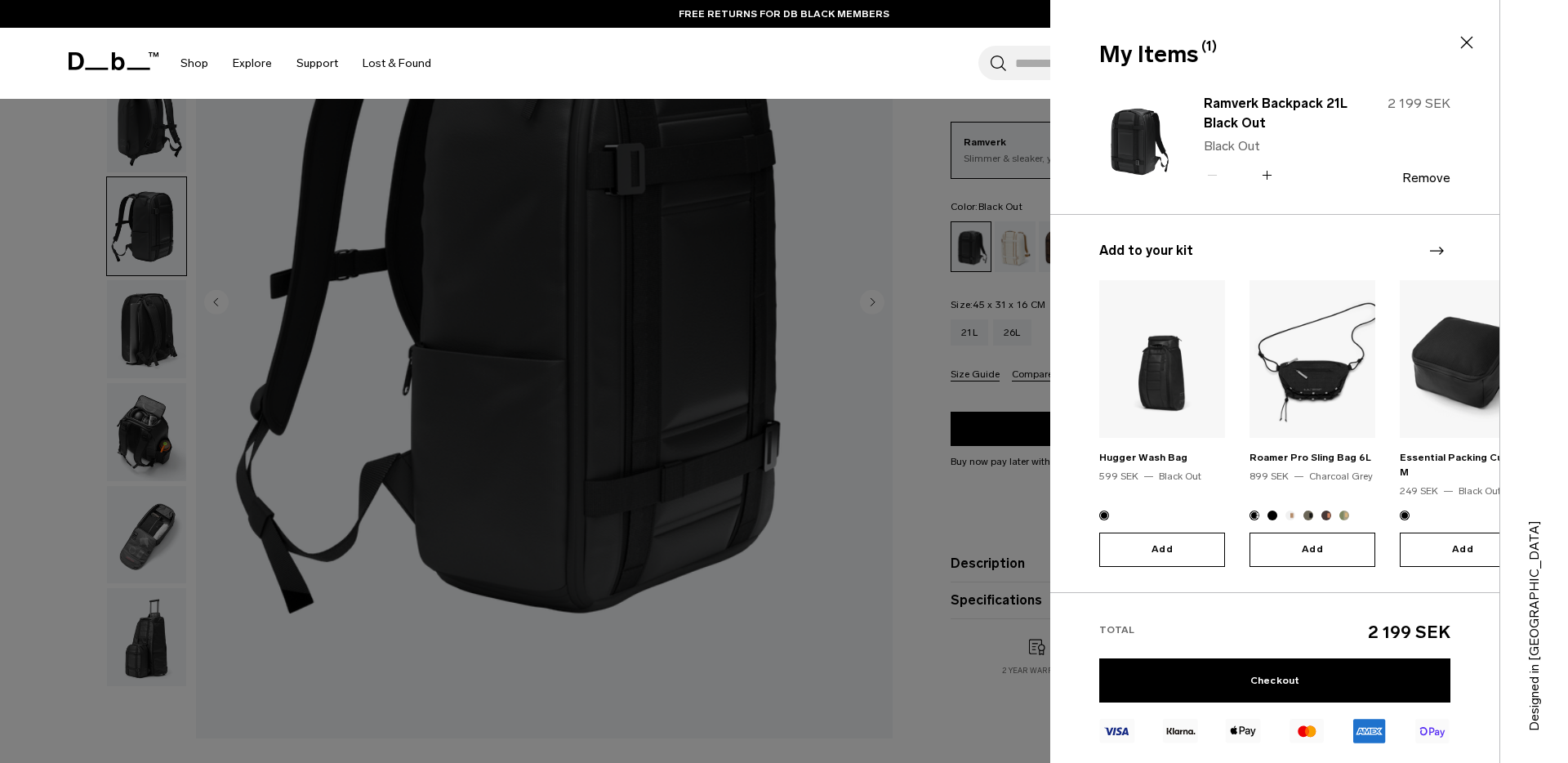
click at [1466, 43] on icon at bounding box center [1466, 42] width 19 height 19
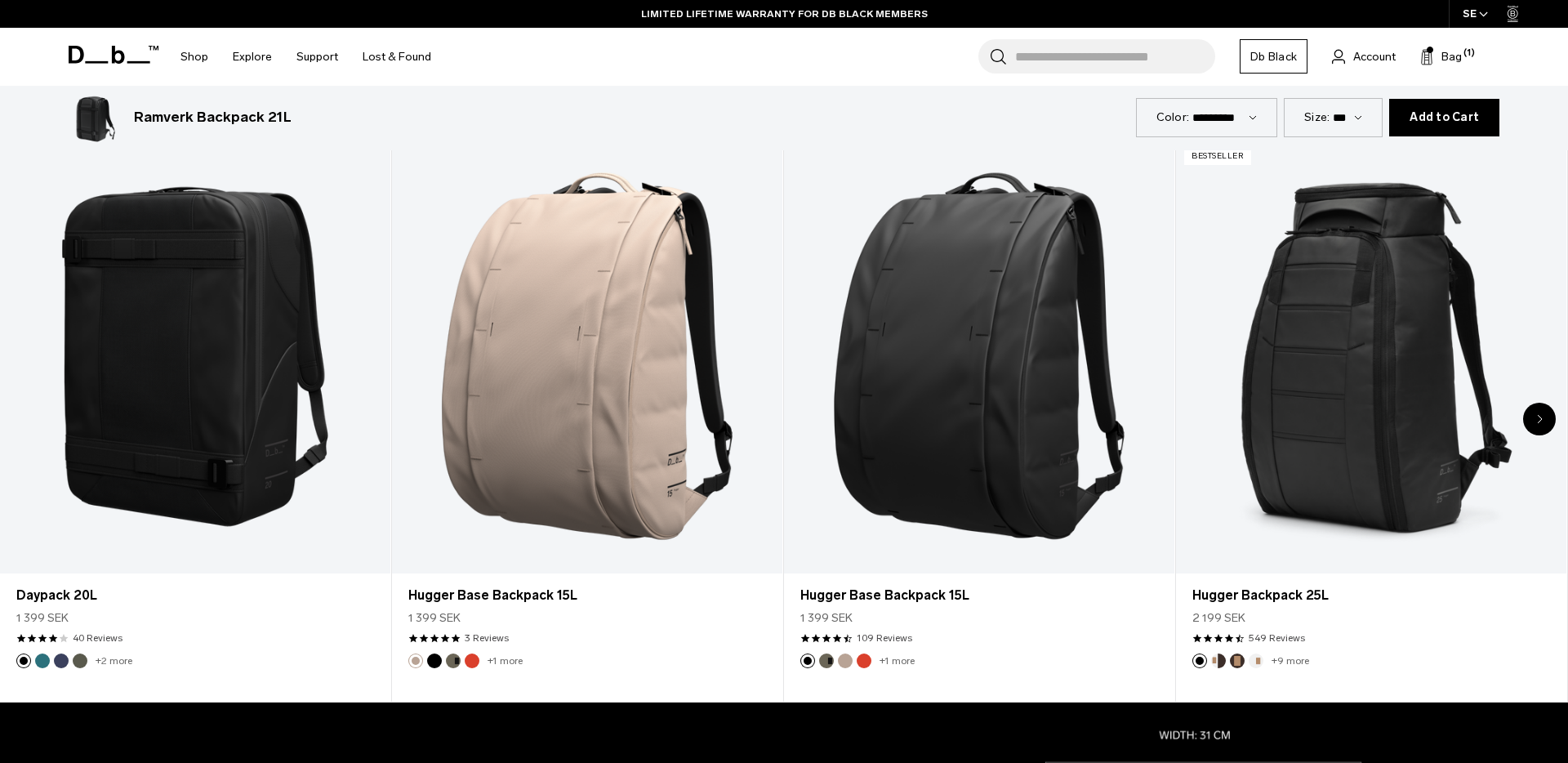
scroll to position [981, 0]
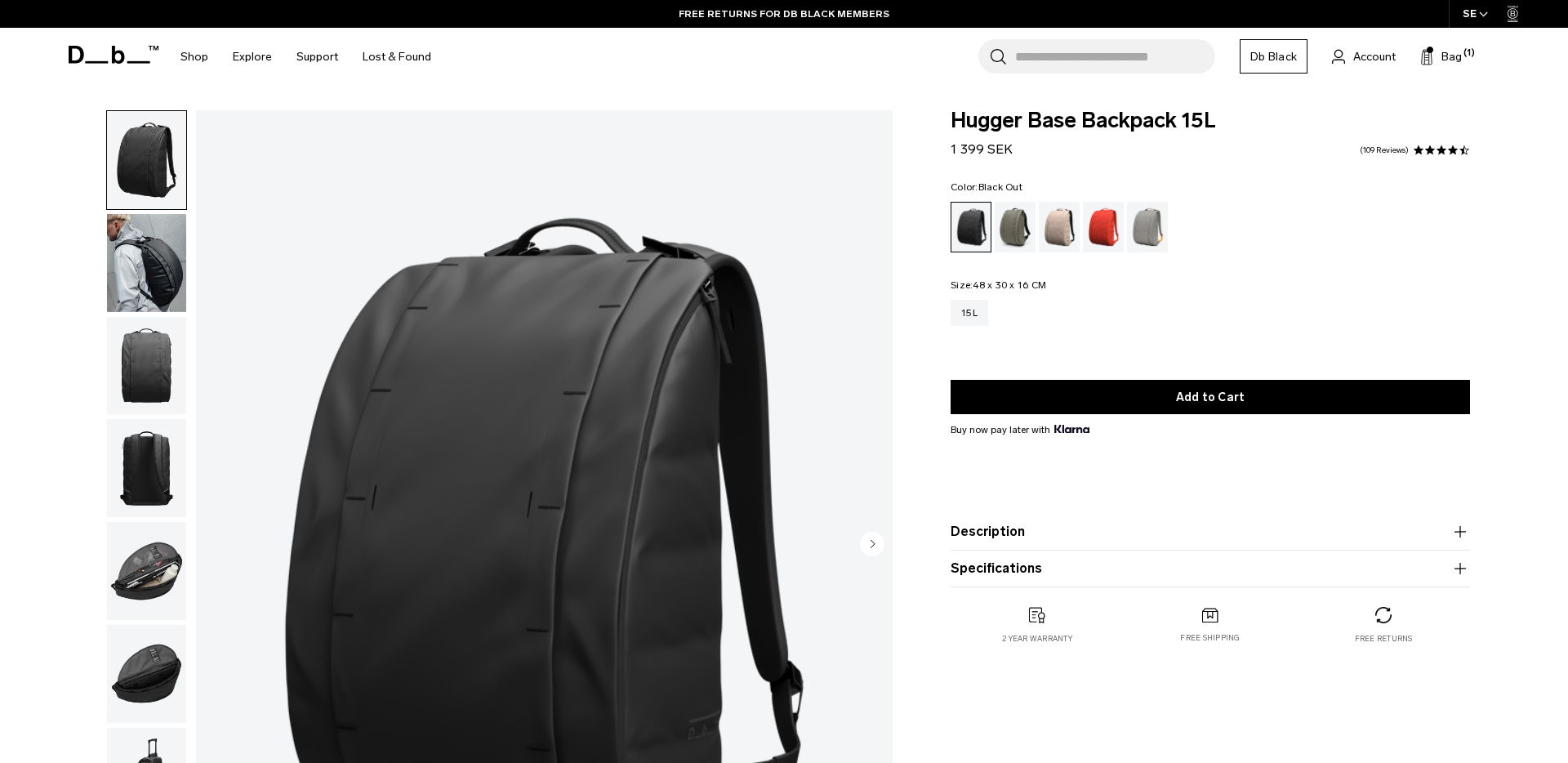
click at [143, 251] on img "button" at bounding box center [146, 263] width 79 height 98
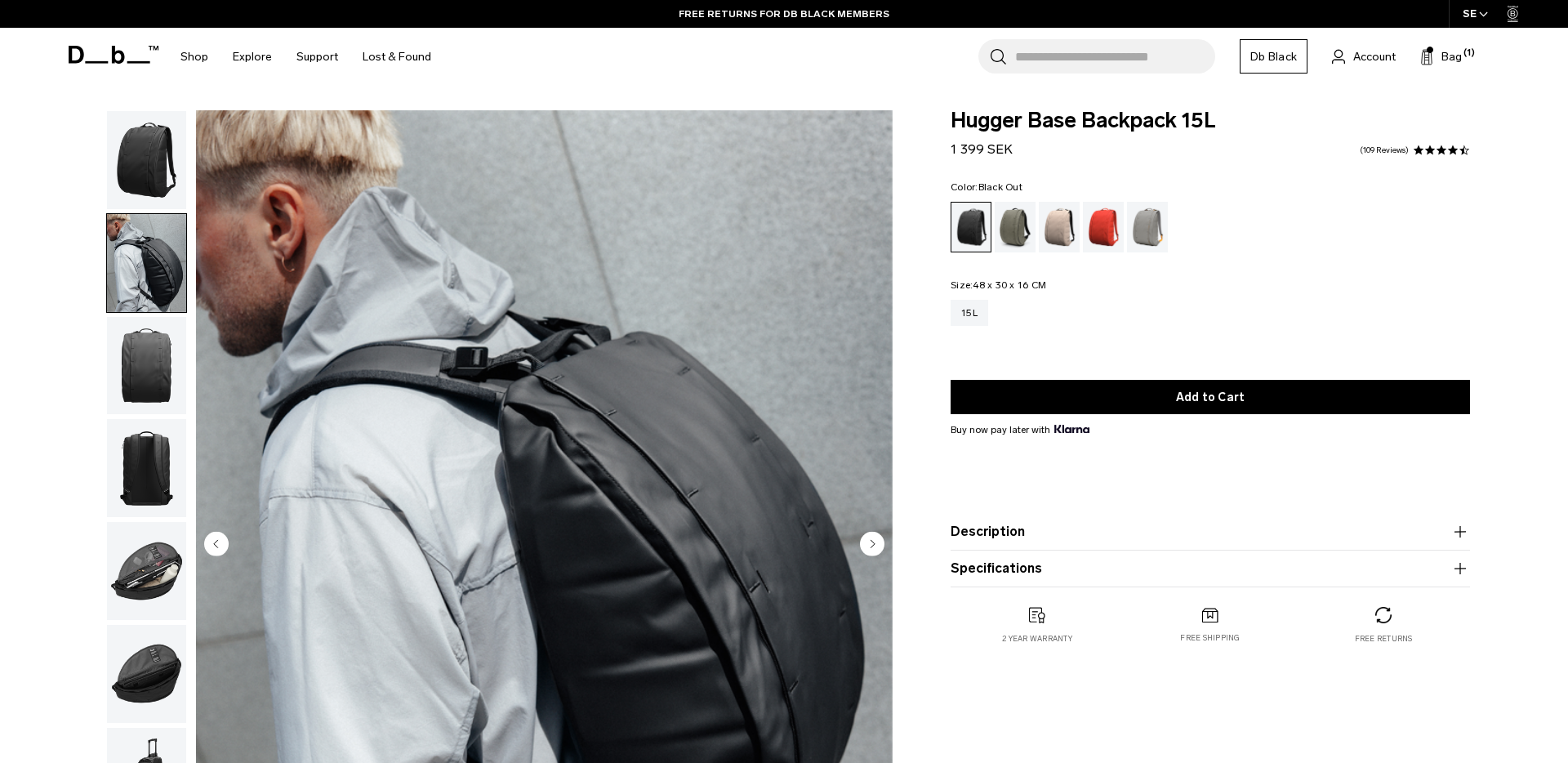
scroll to position [13, 0]
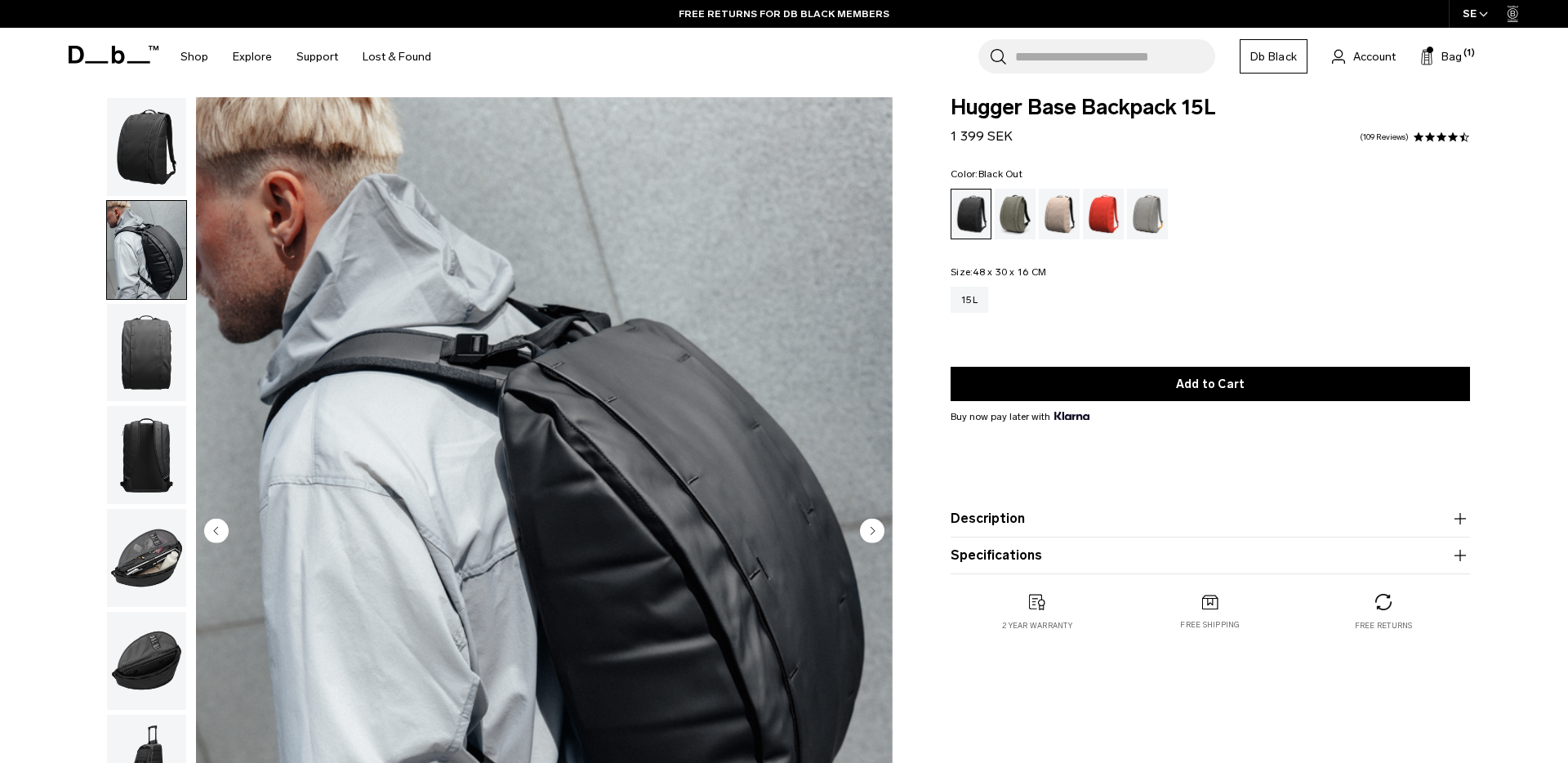
click at [146, 347] on img "button" at bounding box center [146, 353] width 79 height 98
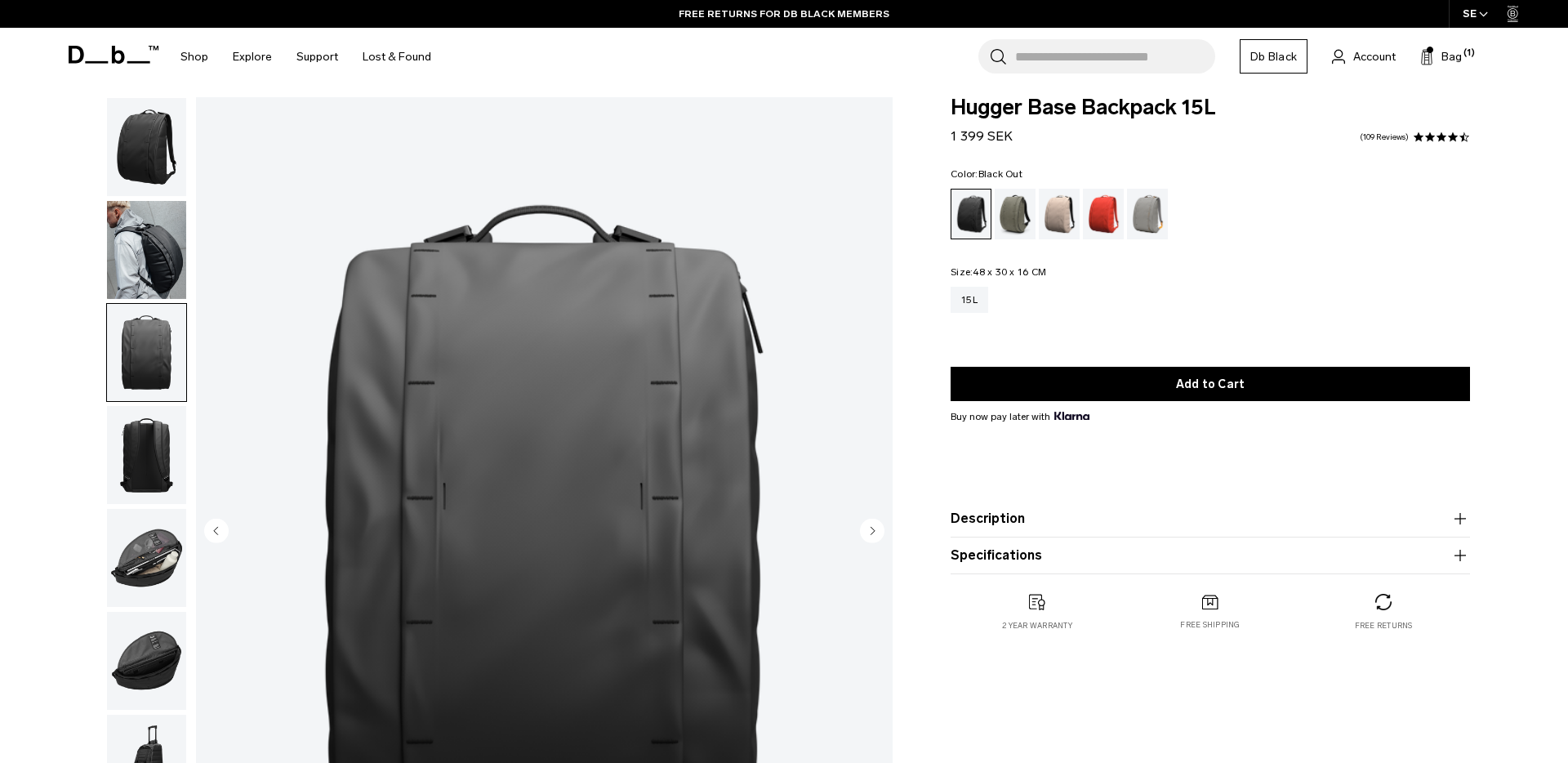
click at [152, 404] on ul at bounding box center [147, 507] width 81 height 818
click at [150, 457] on img "button" at bounding box center [146, 455] width 79 height 98
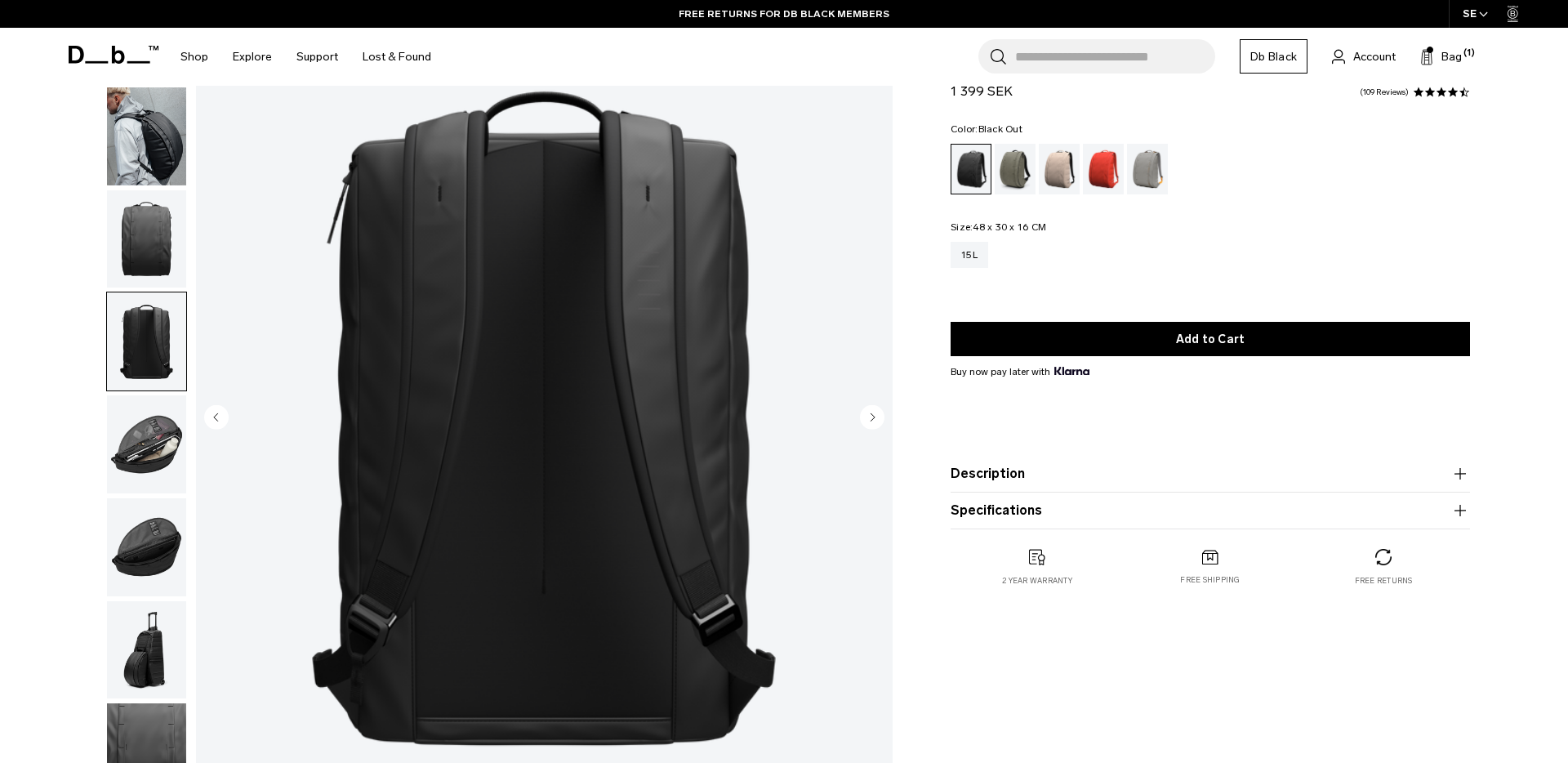
scroll to position [130, 0]
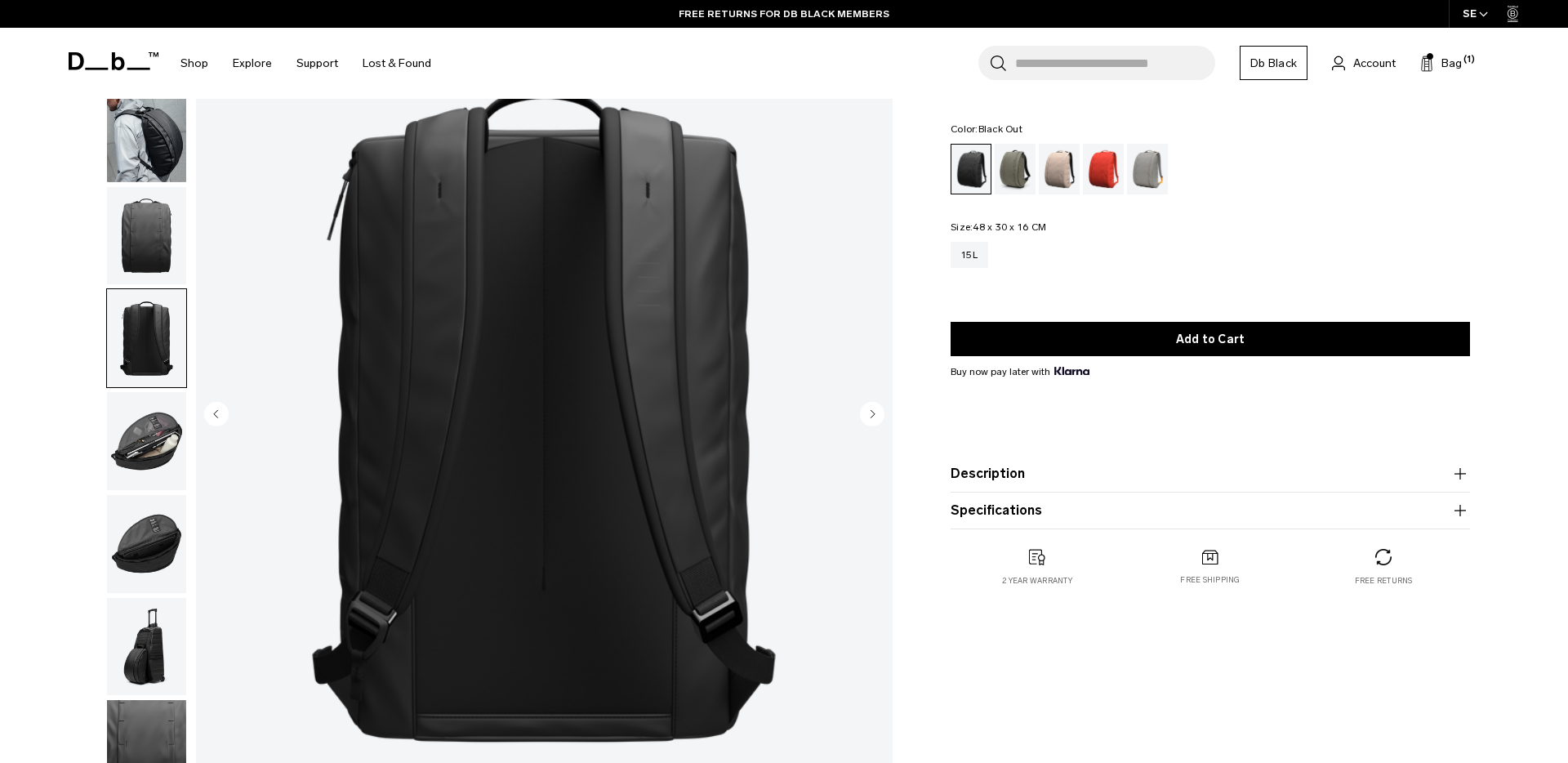
click at [150, 467] on img "button" at bounding box center [146, 440] width 79 height 98
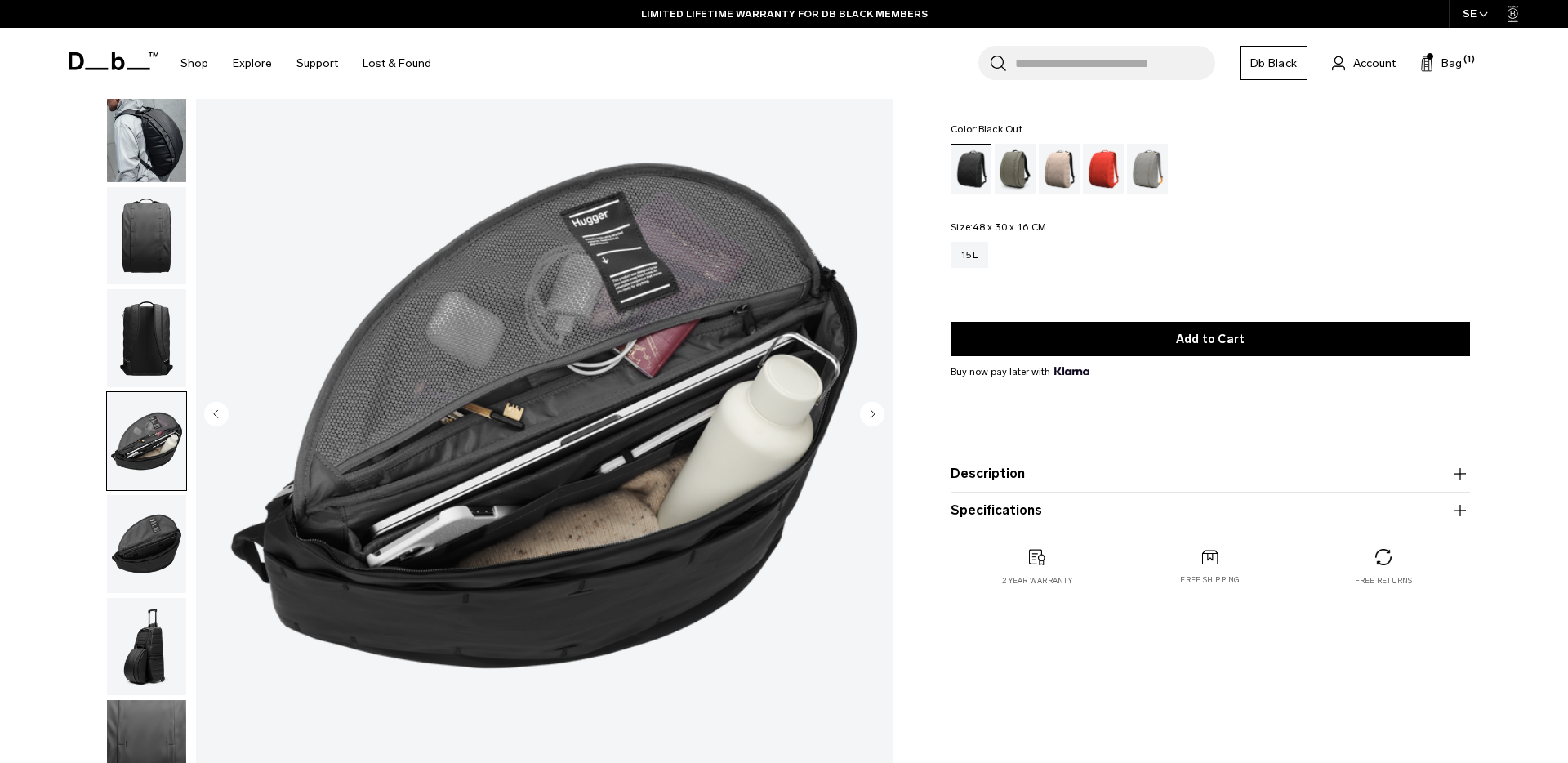
click at [148, 566] on img "button" at bounding box center [146, 543] width 79 height 98
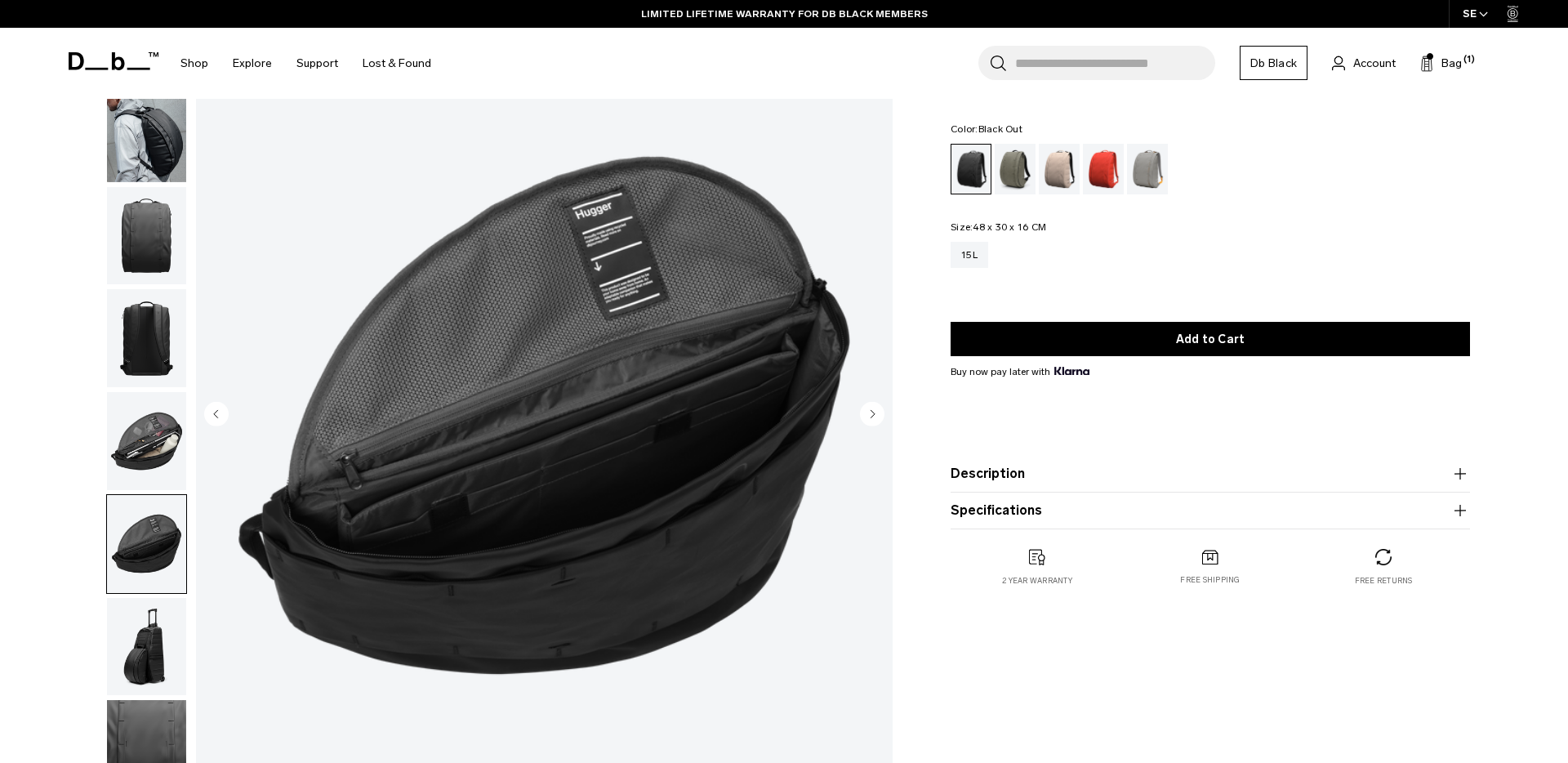
click at [147, 636] on img "button" at bounding box center [146, 646] width 79 height 98
